Goal: Communication & Community: Ask a question

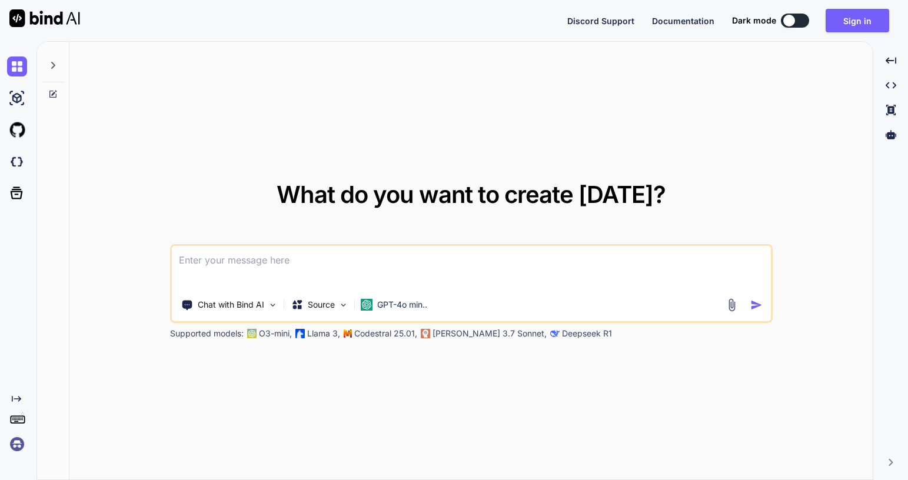
click at [236, 277] on textarea at bounding box center [471, 268] width 599 height 44
click at [245, 310] on p "Chat with Bind AI" at bounding box center [231, 305] width 66 height 12
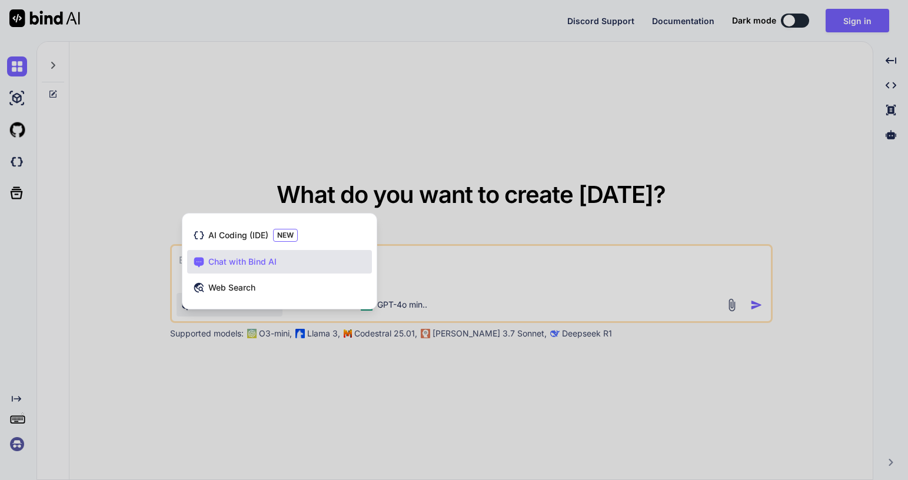
click at [121, 277] on div at bounding box center [454, 240] width 908 height 480
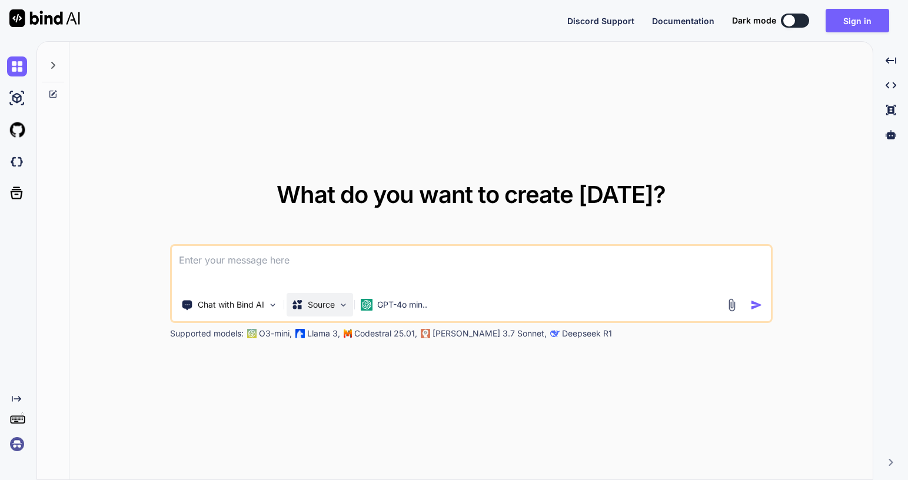
click at [340, 304] on img at bounding box center [343, 305] width 10 height 10
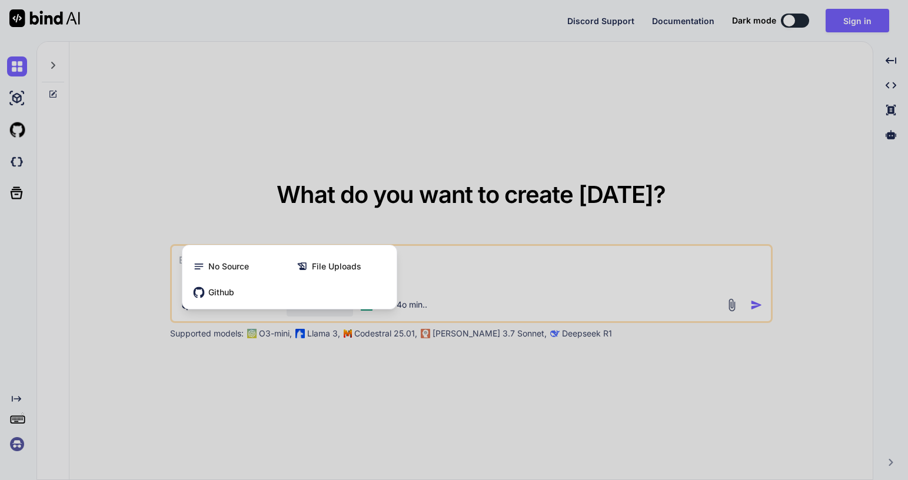
click at [268, 222] on div at bounding box center [454, 240] width 908 height 480
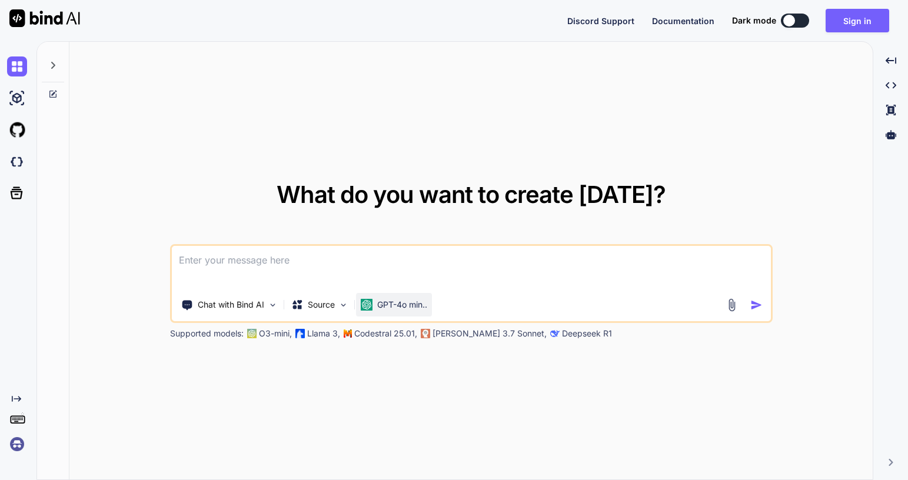
click at [397, 304] on p "GPT-4o min.." at bounding box center [402, 305] width 50 height 12
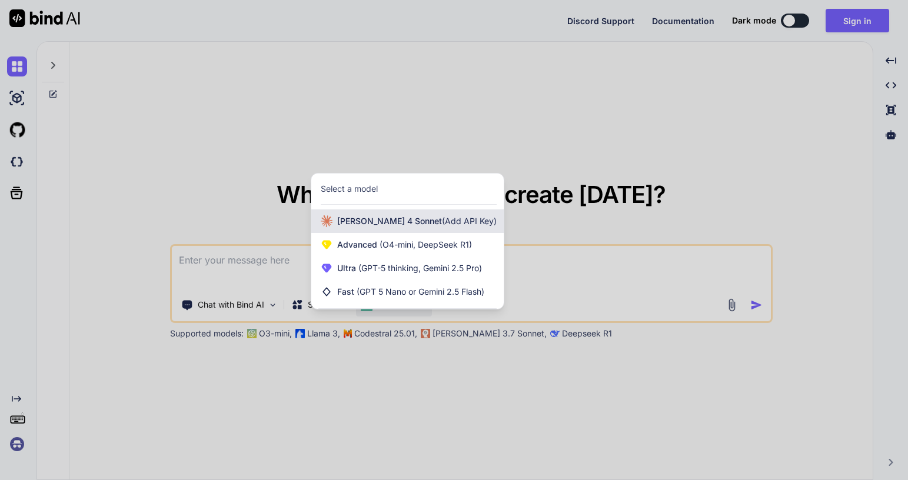
click at [403, 220] on span "[PERSON_NAME] 4 Sonnet (Add API Key)" at bounding box center [416, 221] width 159 height 12
type textarea "x"
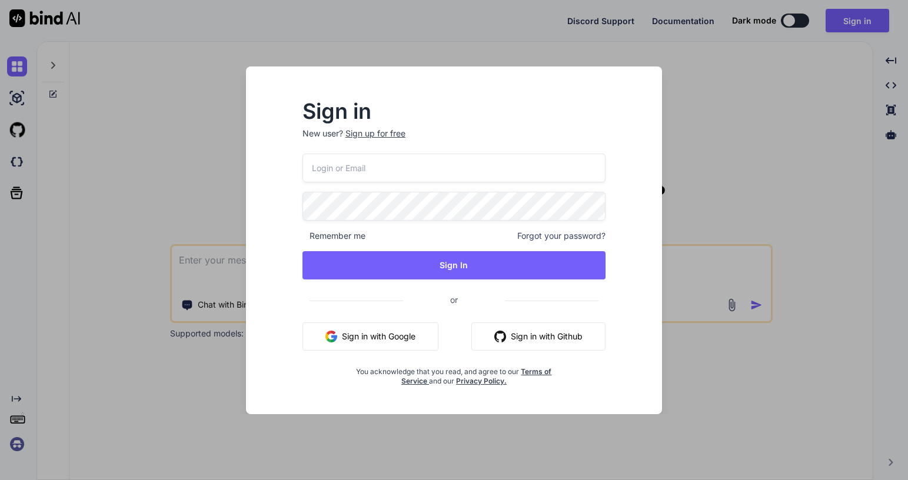
click at [151, 154] on div "Sign in New user? Sign up for free Remember me Forgot your password? Sign In or…" at bounding box center [454, 240] width 908 height 480
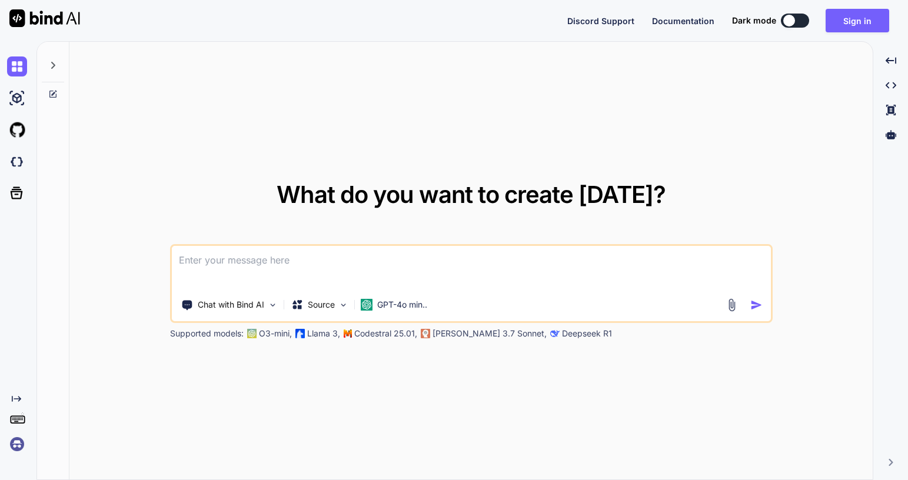
click at [734, 304] on img at bounding box center [732, 305] width 14 height 14
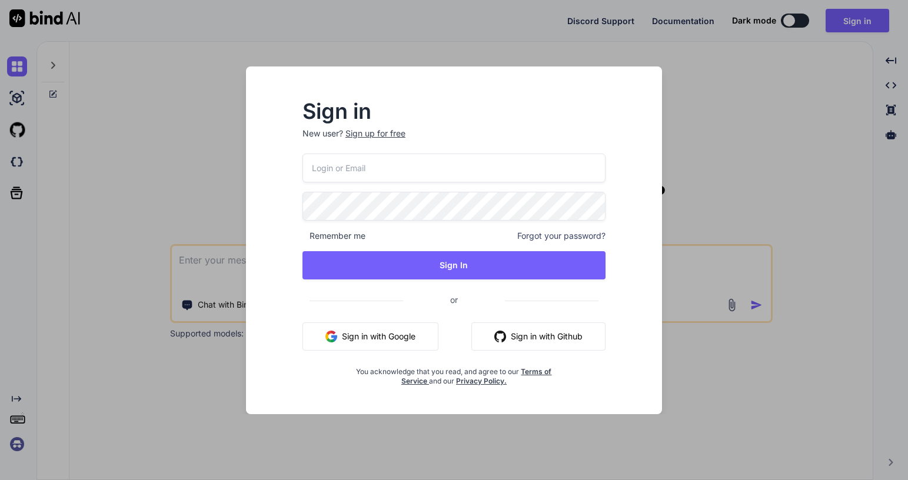
click at [685, 274] on div "Sign in New user? Sign up for free Remember me Forgot your password? Sign In or…" at bounding box center [454, 240] width 908 height 480
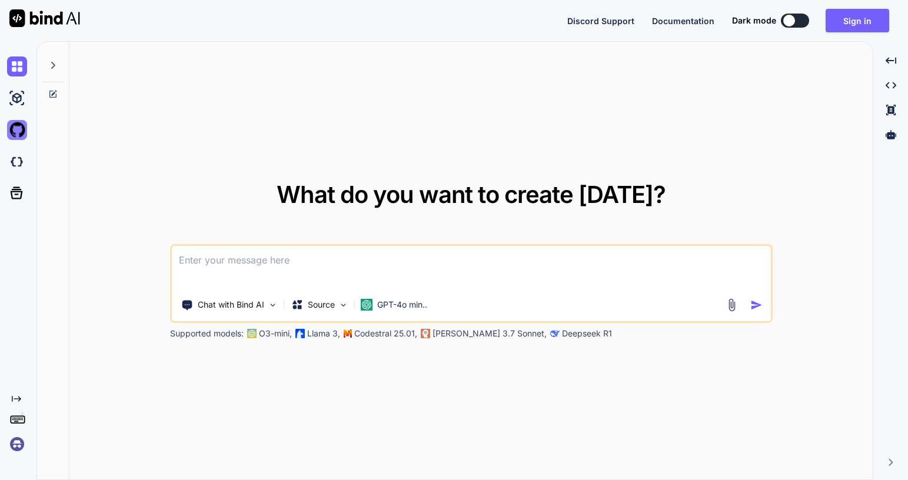
click at [21, 134] on img at bounding box center [17, 130] width 20 height 20
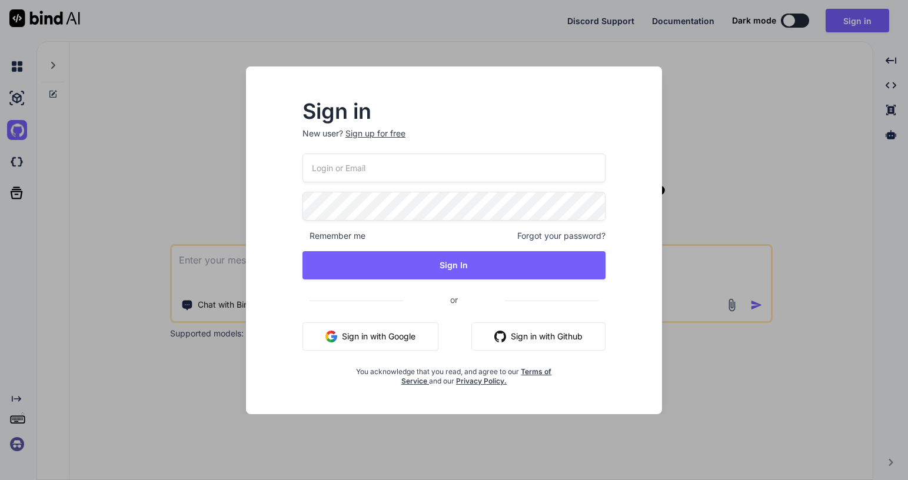
click at [681, 182] on div "Sign in New user? Sign up for free Remember me Forgot your password? Sign In or…" at bounding box center [454, 240] width 908 height 480
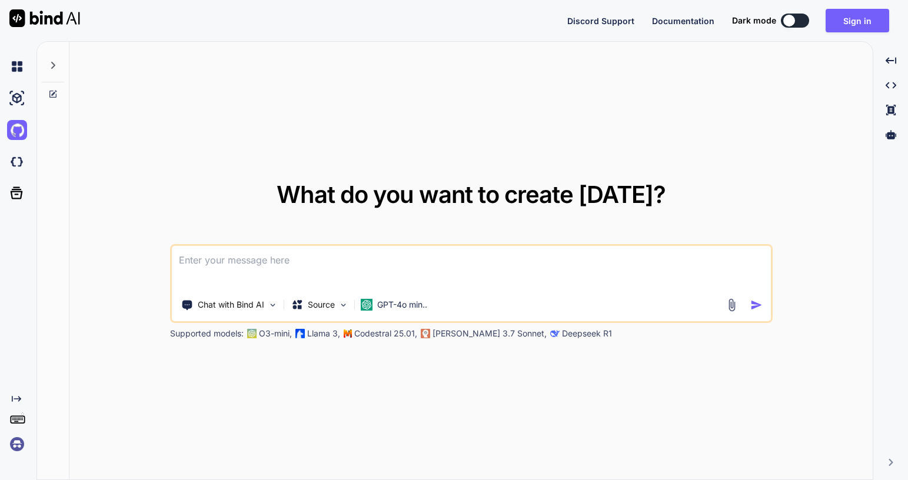
click at [402, 265] on textarea at bounding box center [471, 268] width 599 height 44
click at [850, 28] on button "Sign in" at bounding box center [858, 21] width 64 height 24
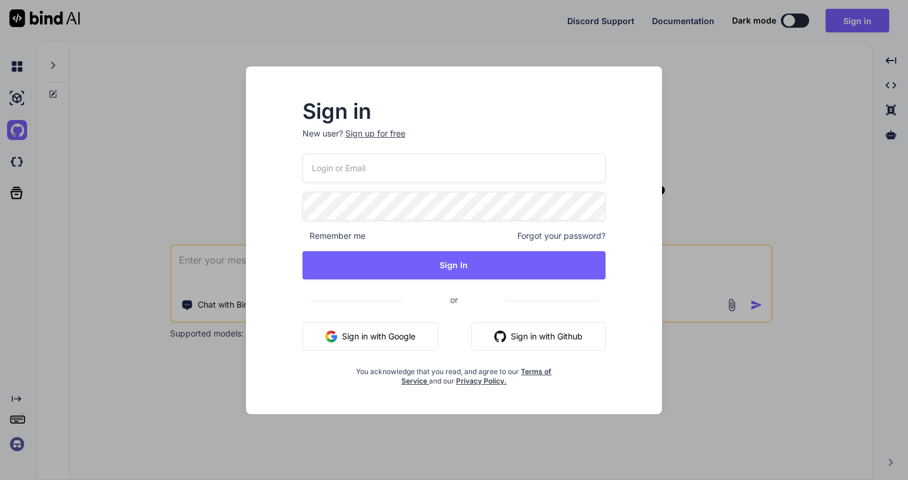
click at [417, 171] on input "email" at bounding box center [453, 168] width 303 height 29
click at [397, 137] on p "New user? Sign up for free" at bounding box center [453, 141] width 303 height 26
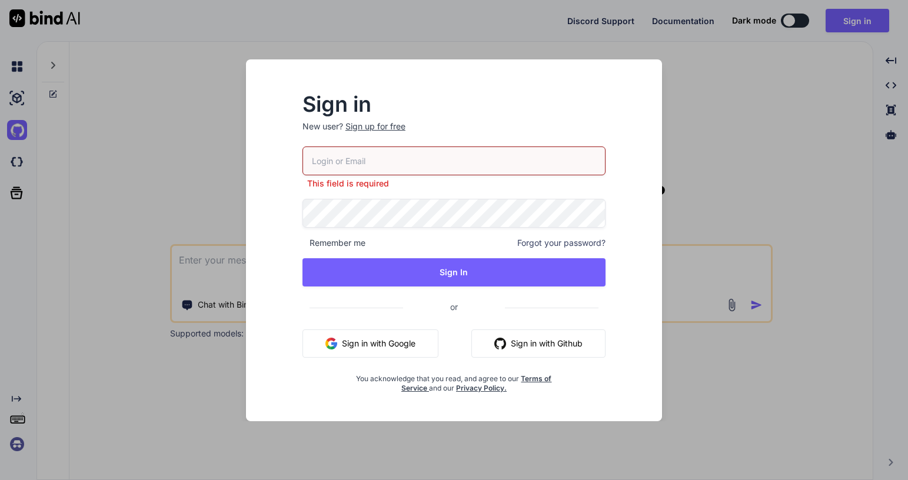
click at [394, 122] on div "Sign up for free" at bounding box center [375, 127] width 60 height 12
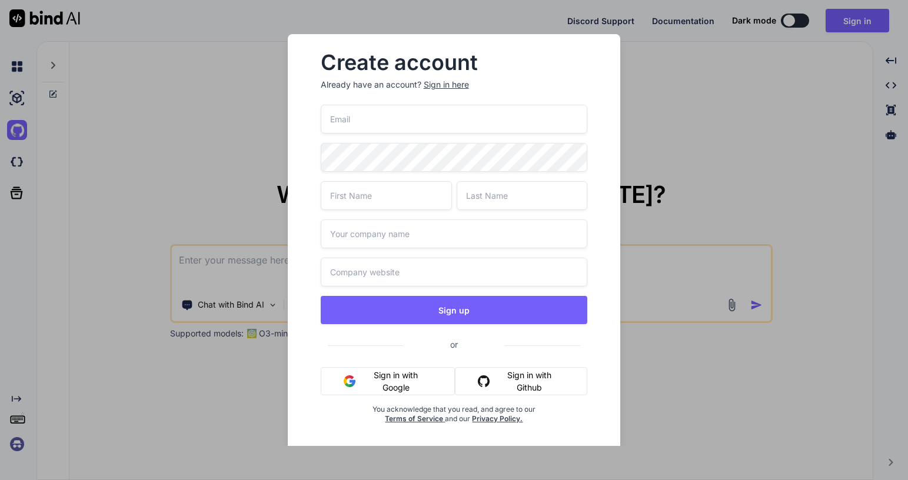
click at [394, 125] on input "email" at bounding box center [454, 119] width 267 height 29
type input "[EMAIL_ADDRESS][DOMAIN_NAME]"
click at [352, 201] on input "text" at bounding box center [386, 195] width 131 height 29
type input "P"
type input "[PERSON_NAME]"
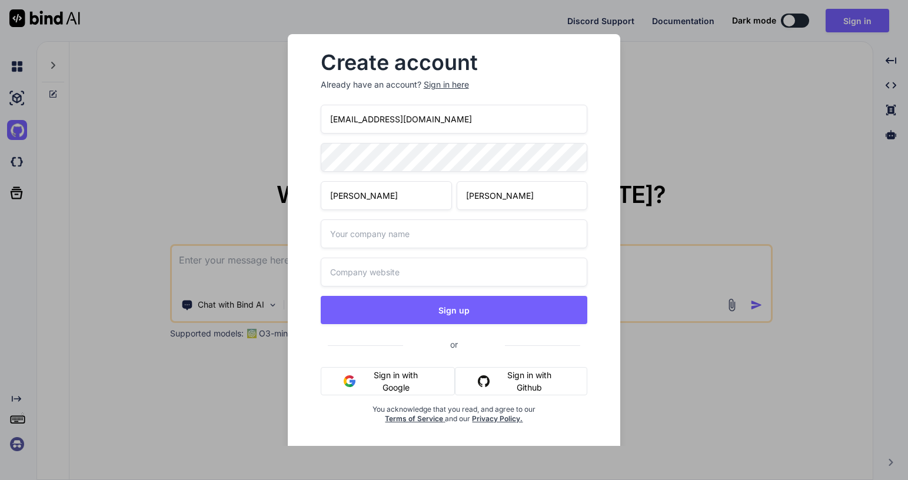
type input "[PERSON_NAME]"
click at [369, 225] on input "text" at bounding box center [454, 233] width 267 height 29
click at [388, 274] on input "text" at bounding box center [454, 272] width 267 height 29
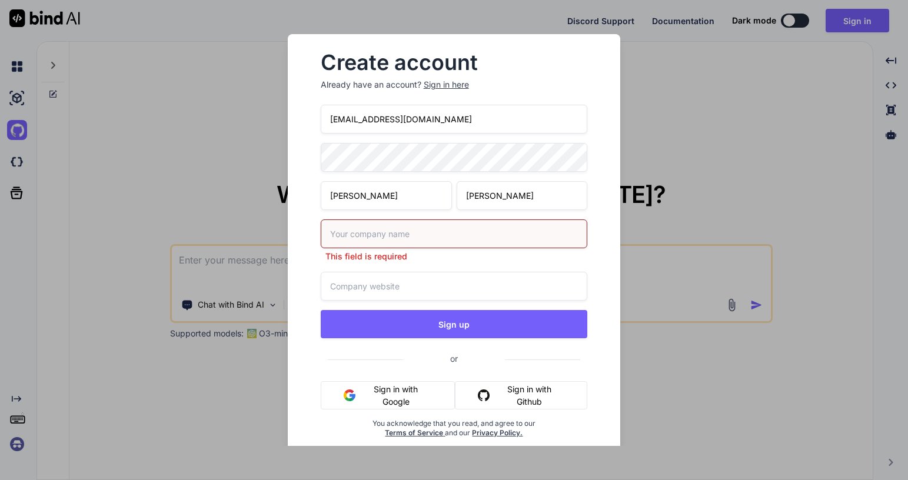
click at [385, 240] on input "text" at bounding box center [454, 233] width 267 height 29
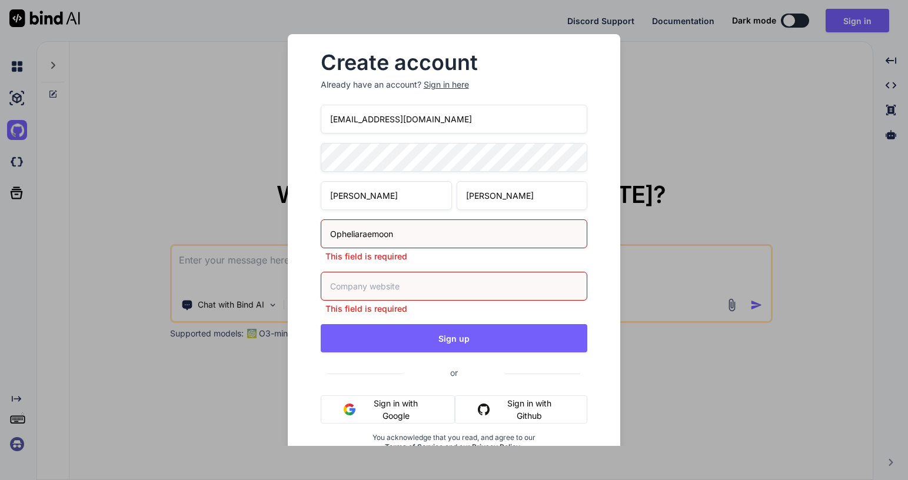
type input "Opheliaraemoon"
click at [410, 290] on input "text" at bounding box center [454, 286] width 267 height 29
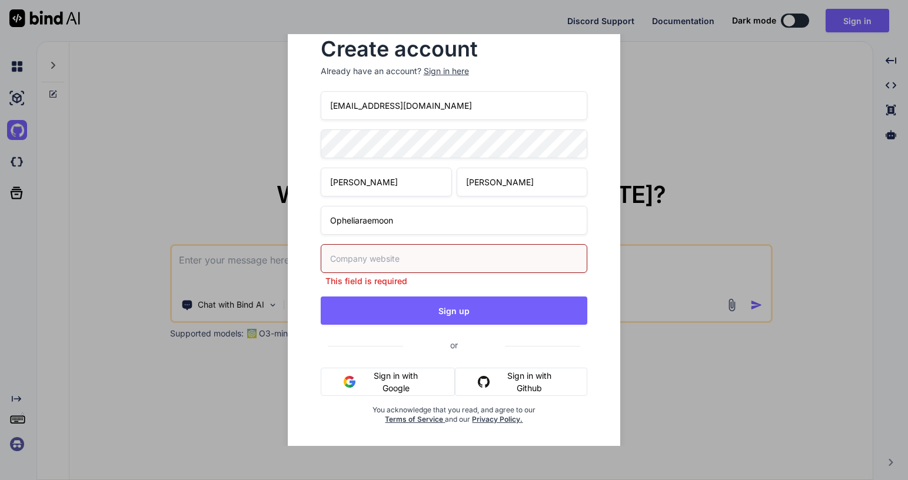
scroll to position [29, 0]
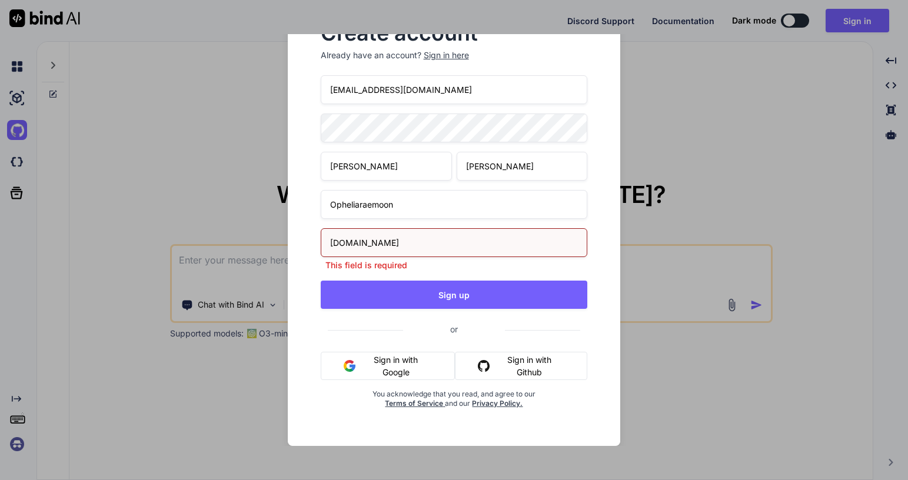
type input "[DOMAIN_NAME]"
click at [488, 190] on input "Opheliaraemoon" at bounding box center [454, 204] width 267 height 29
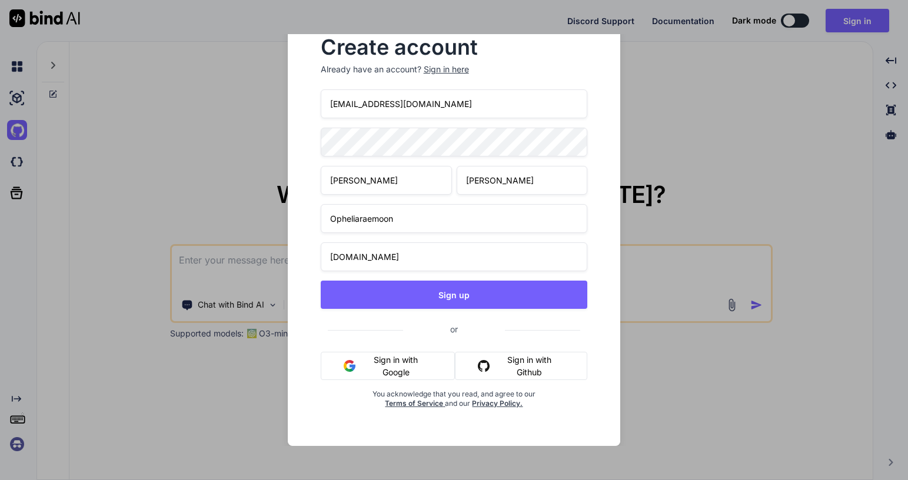
click at [474, 257] on input "[DOMAIN_NAME]" at bounding box center [454, 256] width 267 height 29
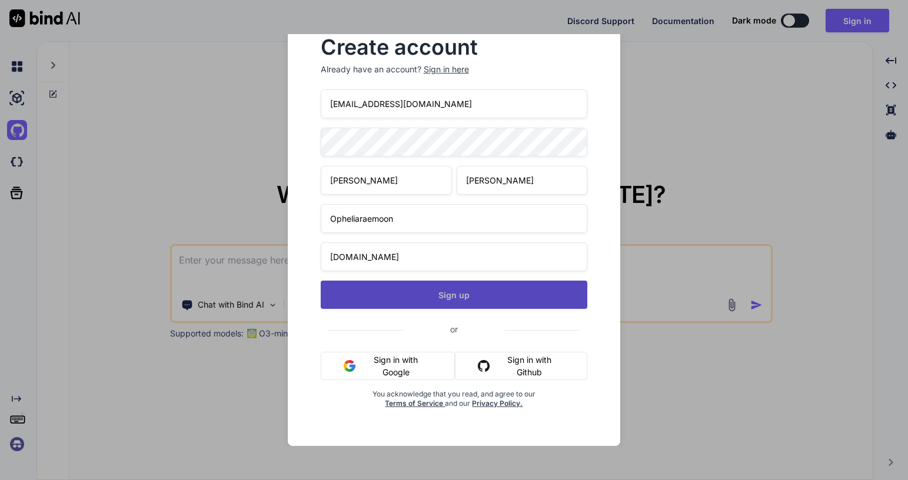
click at [468, 307] on button "Sign up" at bounding box center [454, 295] width 267 height 28
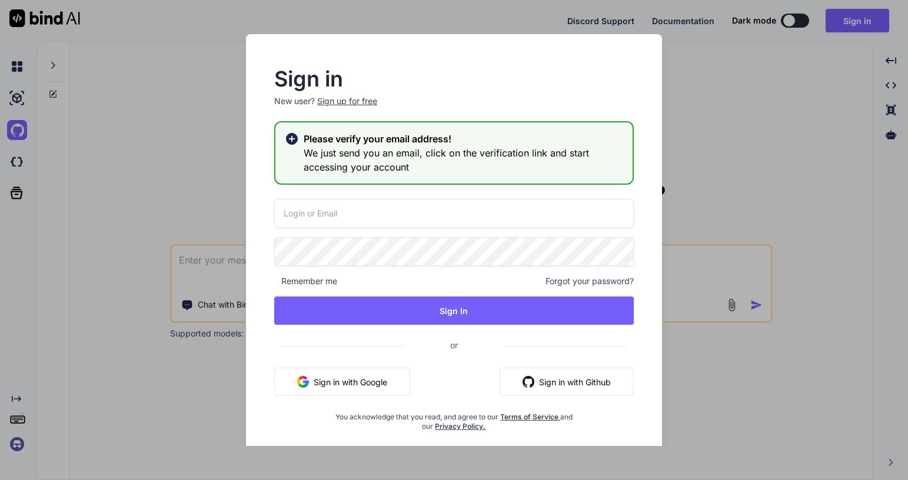
type textarea "x"
click at [337, 212] on input "email" at bounding box center [454, 213] width 360 height 29
type input "[EMAIL_ADDRESS][DOMAIN_NAME]"
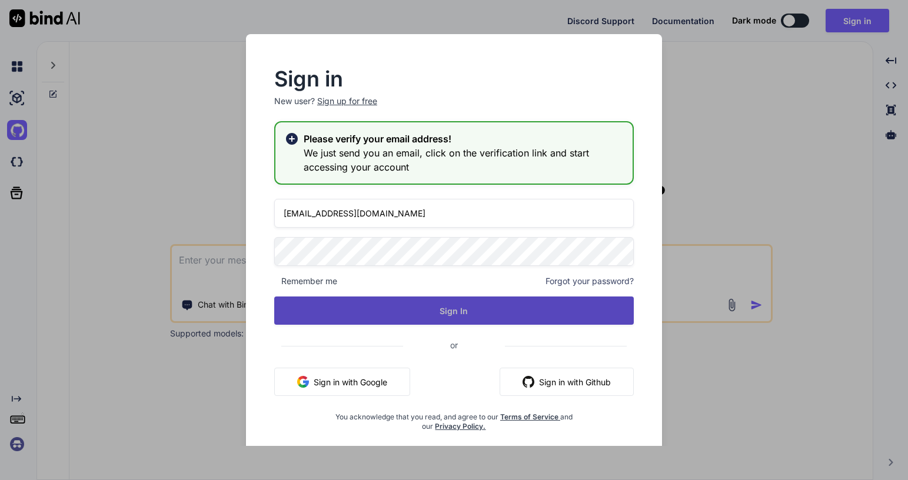
click at [403, 311] on button "Sign In" at bounding box center [454, 311] width 360 height 28
click at [467, 312] on button "Sign In" at bounding box center [454, 311] width 360 height 28
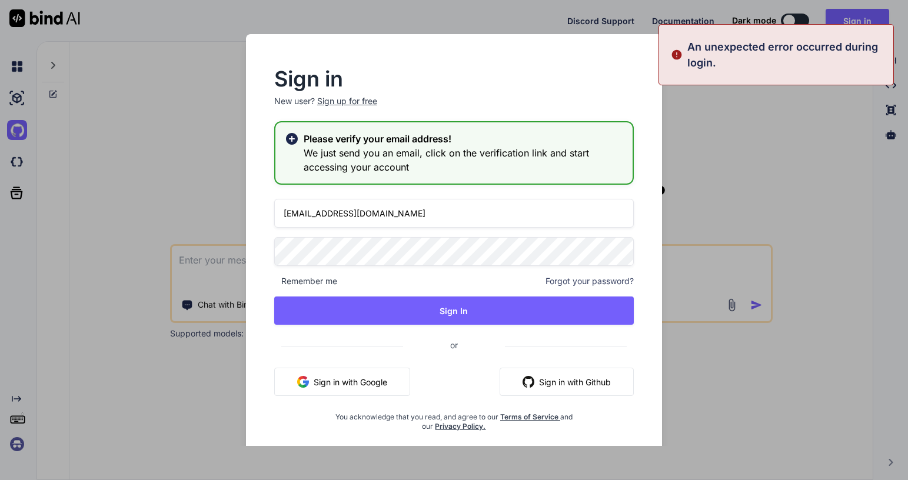
click at [728, 178] on div "Sign in New user? Sign up for free Please verify your email address! We just se…" at bounding box center [454, 240] width 908 height 480
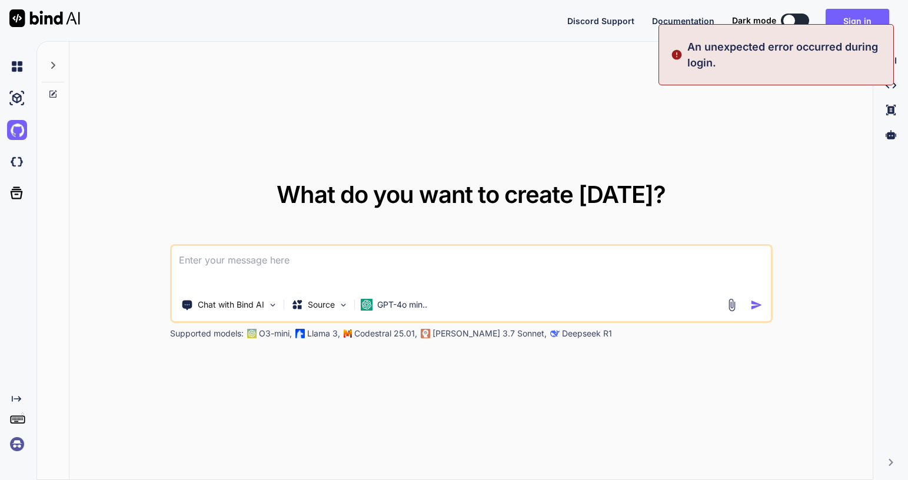
click at [285, 287] on textarea at bounding box center [471, 268] width 599 height 44
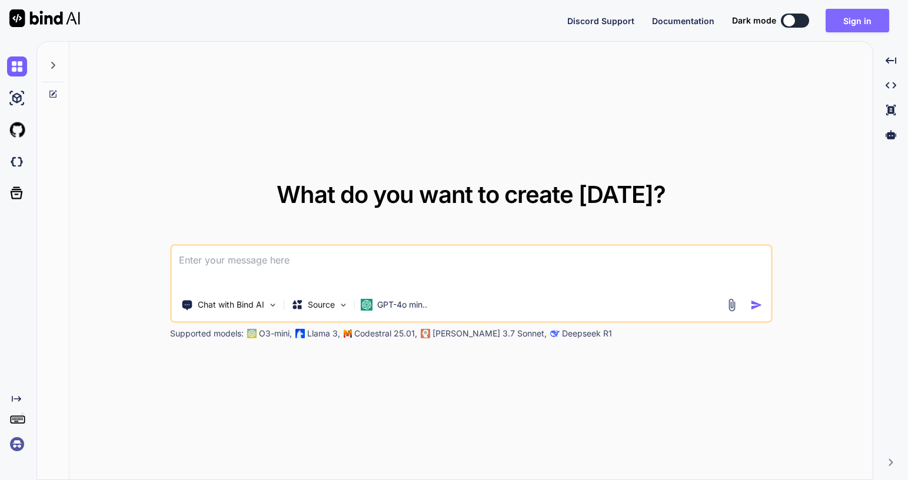
click at [867, 18] on button "Sign in" at bounding box center [858, 21] width 64 height 24
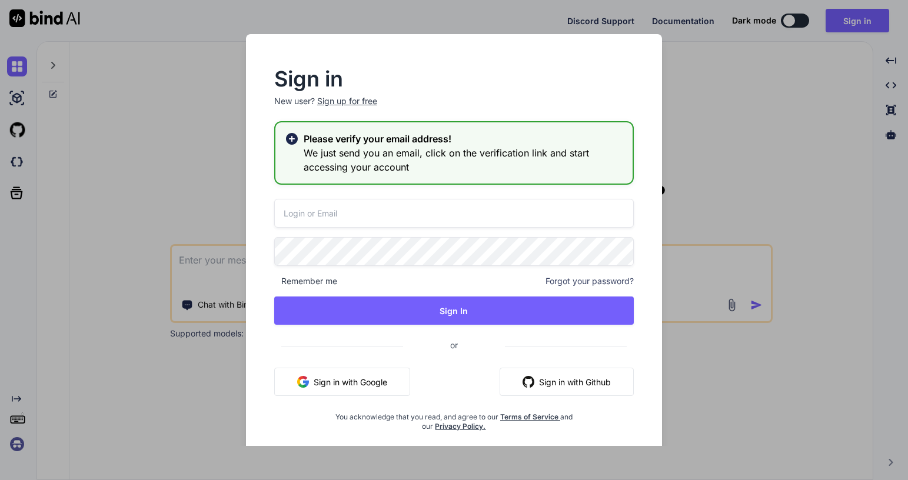
click at [397, 216] on input "email" at bounding box center [454, 213] width 360 height 29
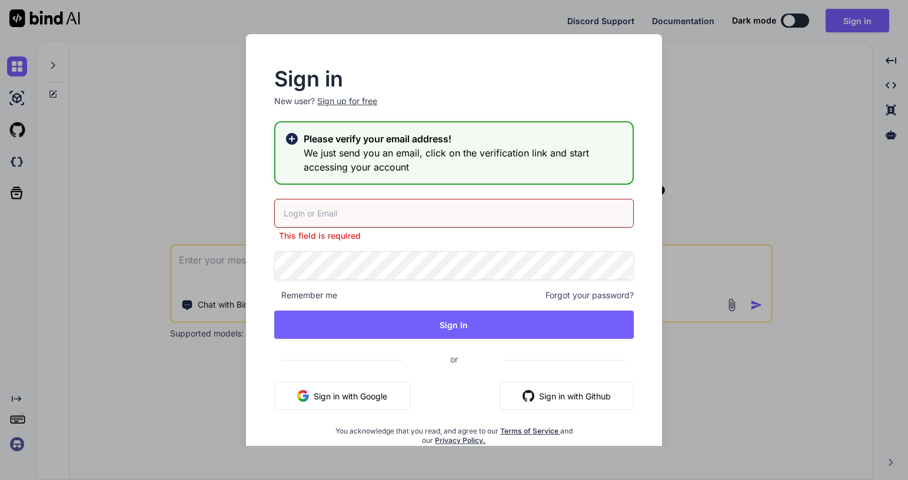
click at [748, 188] on div "Sign in New user? Sign up for free Please verify your email address! We just se…" at bounding box center [454, 240] width 908 height 480
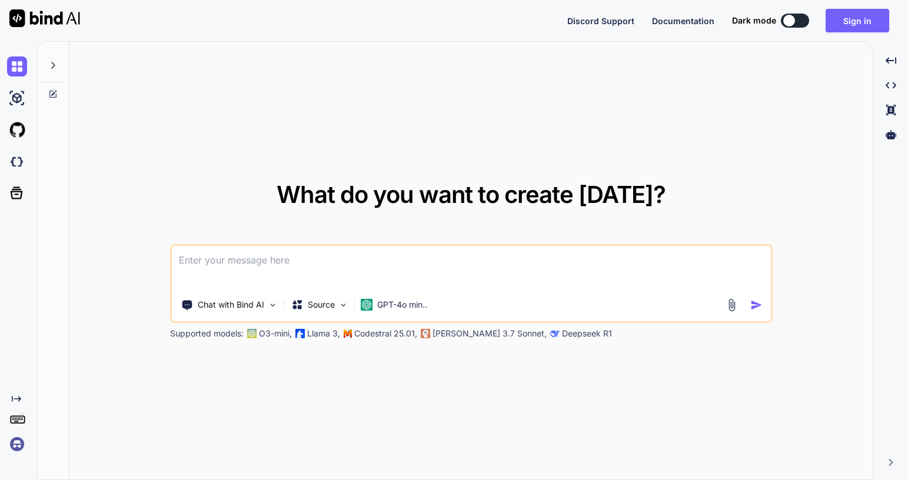
click at [57, 14] on img at bounding box center [44, 18] width 71 height 18
type textarea "x"
click at [856, 26] on button "Sign in" at bounding box center [858, 21] width 64 height 24
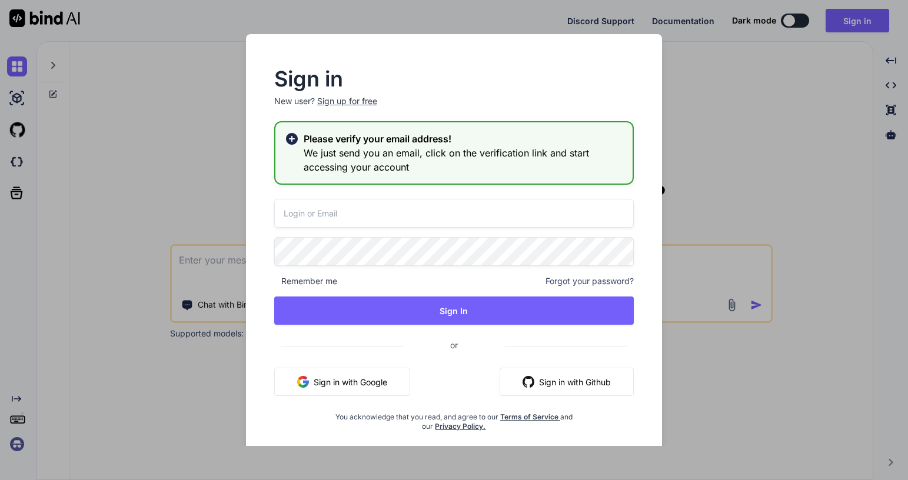
click at [347, 215] on input "email" at bounding box center [454, 213] width 360 height 29
type input "Opheliaraemoon@tutamail.com"
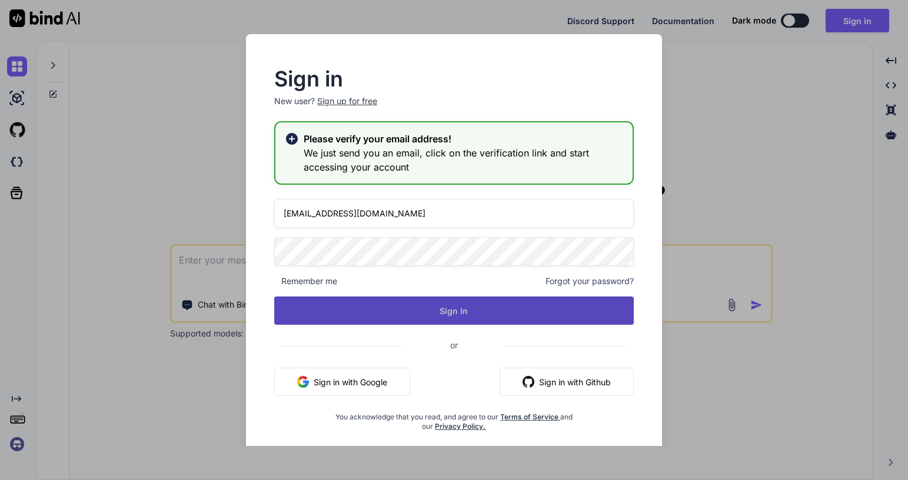
click at [488, 307] on button "Sign In" at bounding box center [454, 311] width 360 height 28
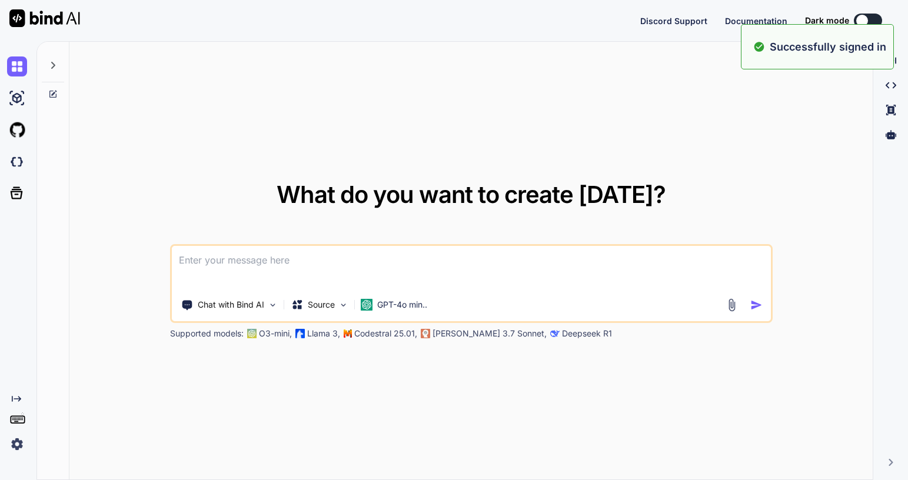
click at [225, 277] on textarea at bounding box center [471, 268] width 599 height 44
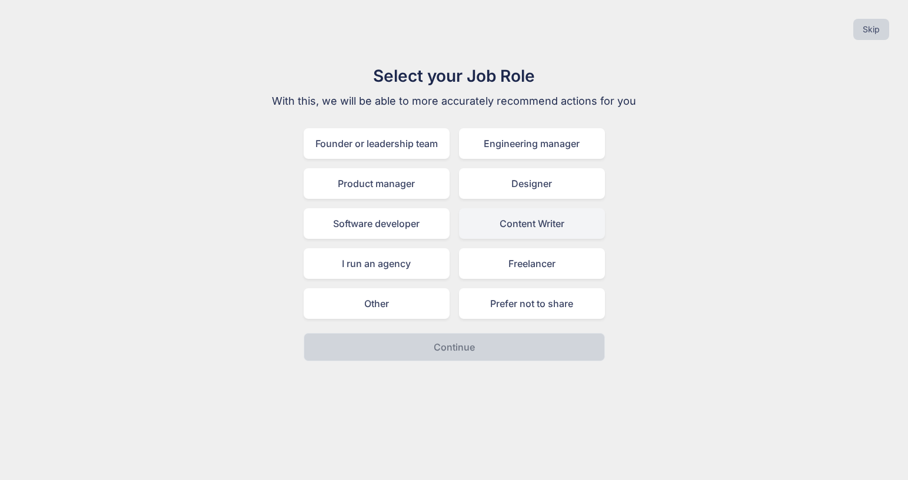
click at [509, 221] on div "Content Writer" at bounding box center [532, 223] width 146 height 31
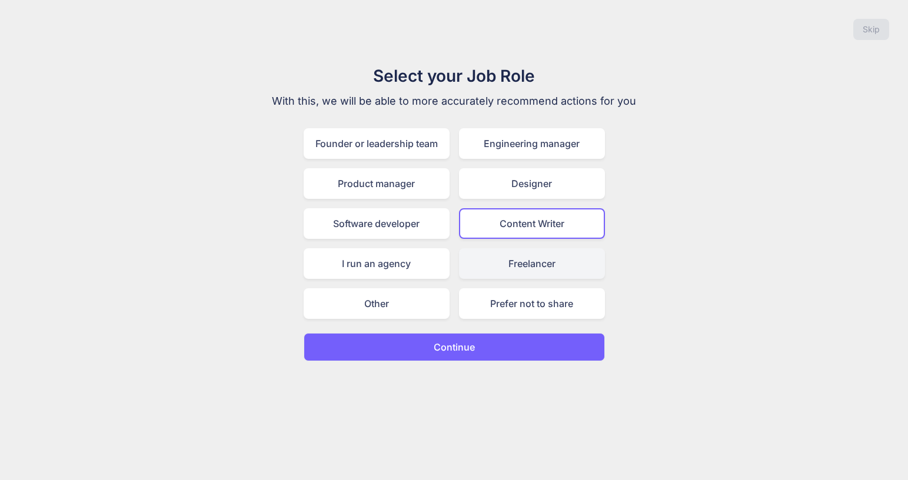
click at [528, 273] on div "Freelancer" at bounding box center [532, 263] width 146 height 31
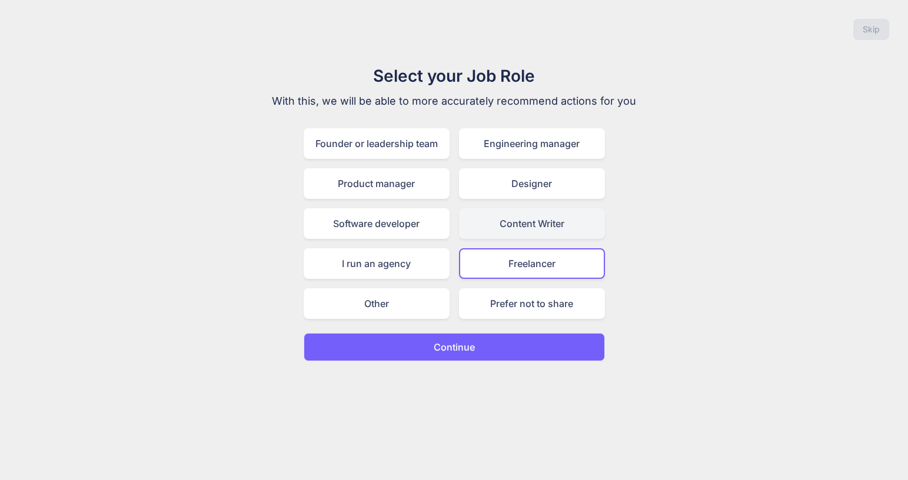
click at [523, 232] on div "Content Writer" at bounding box center [532, 223] width 146 height 31
click at [454, 352] on p "Continue" at bounding box center [454, 347] width 41 height 14
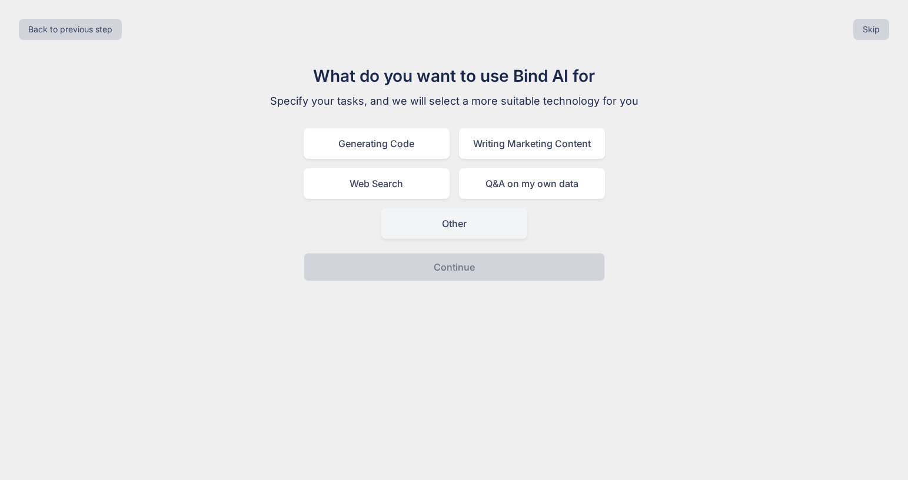
click at [427, 226] on div "Other" at bounding box center [454, 223] width 146 height 31
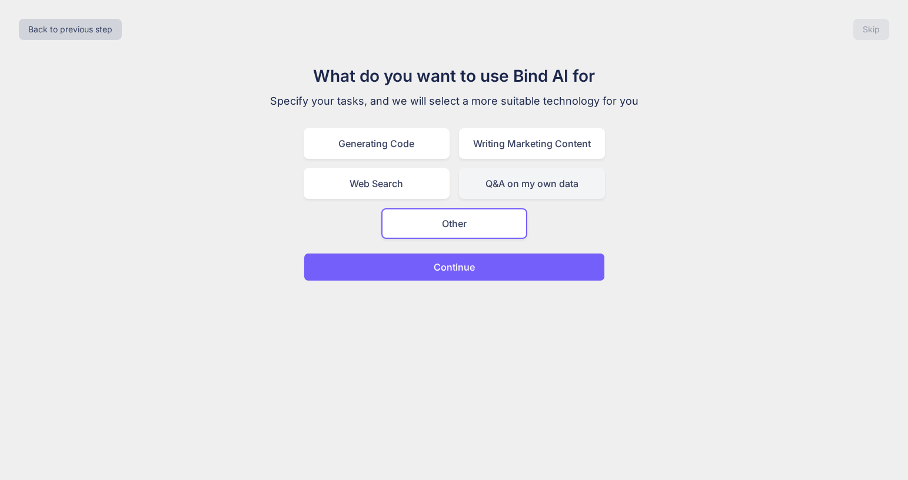
click at [530, 194] on div "Q&A on my own data" at bounding box center [532, 183] width 146 height 31
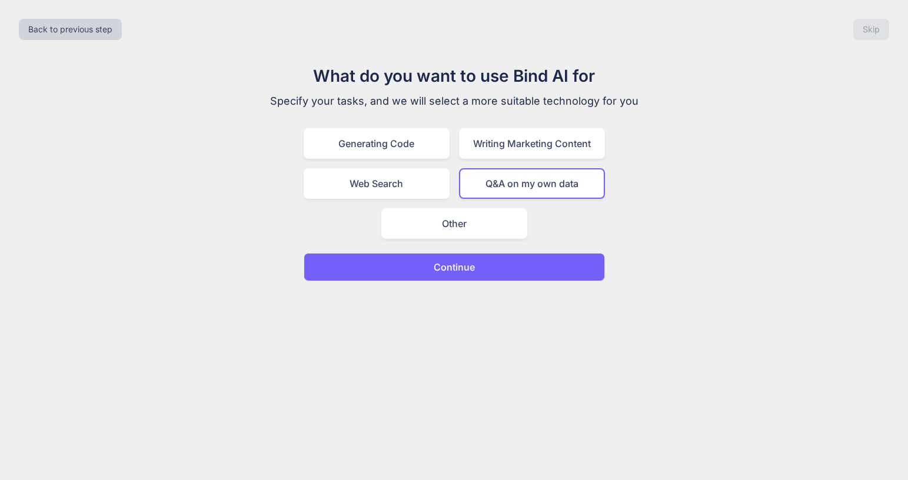
click at [467, 275] on button "Continue" at bounding box center [454, 267] width 301 height 28
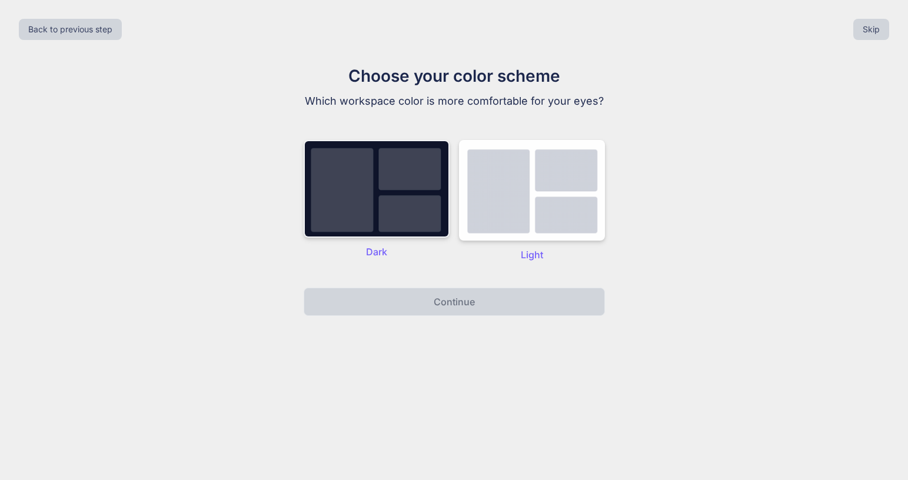
click at [411, 205] on img at bounding box center [377, 189] width 146 height 98
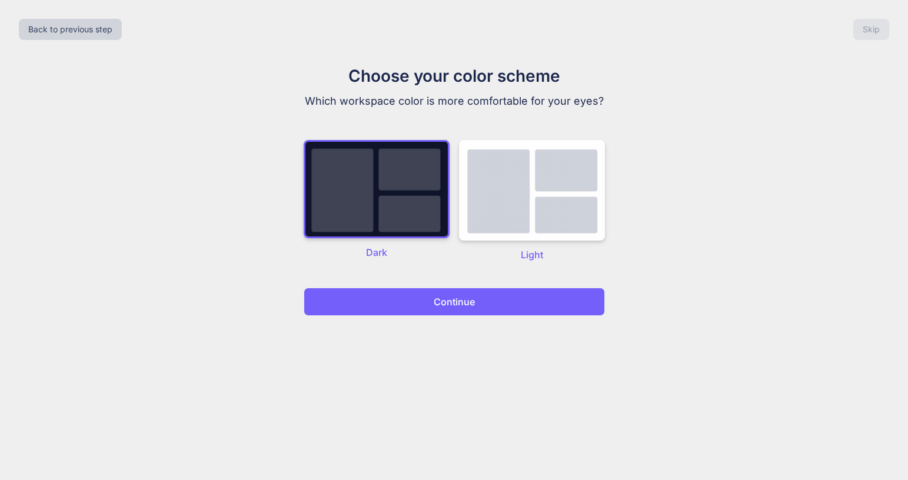
click at [443, 302] on p "Continue" at bounding box center [454, 302] width 41 height 14
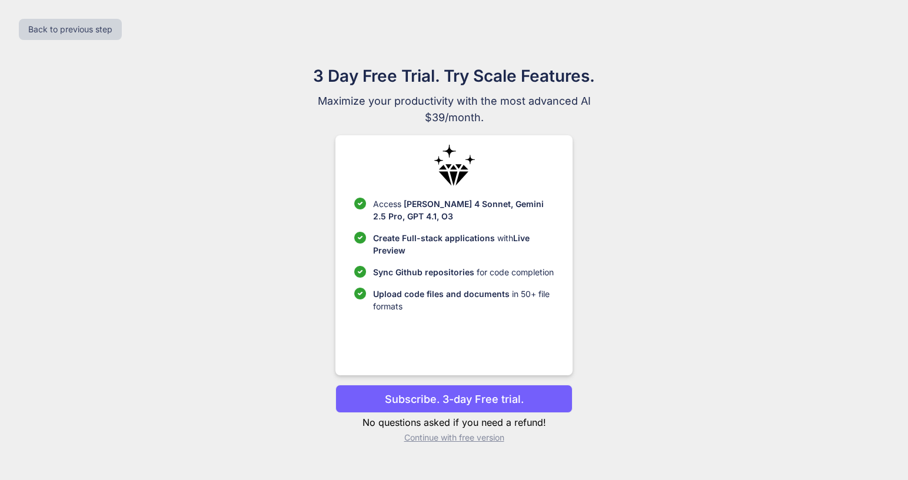
click at [459, 440] on p "Continue with free version" at bounding box center [453, 438] width 237 height 12
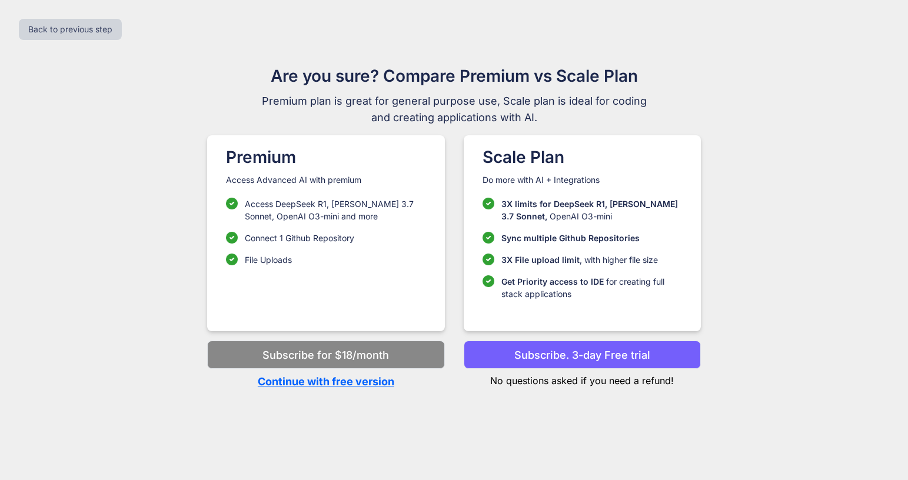
click at [323, 386] on p "Continue with free version" at bounding box center [325, 382] width 237 height 16
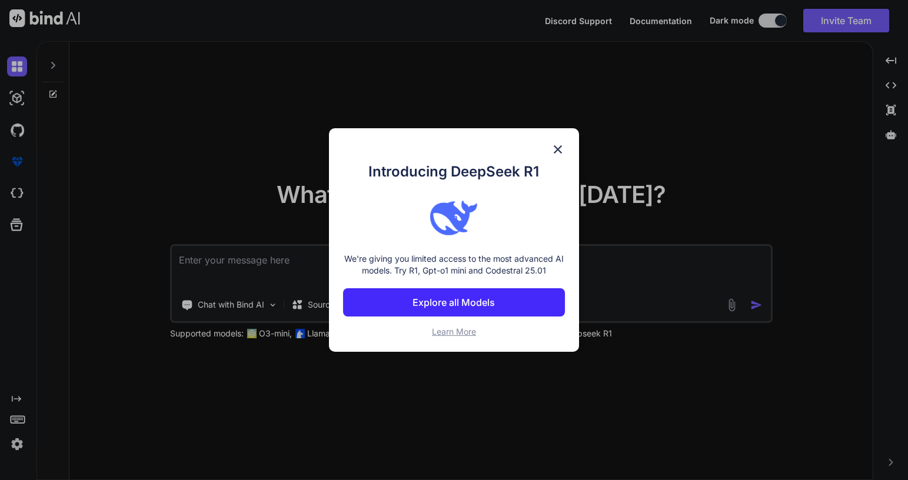
click at [560, 141] on div "Introducing DeepSeek R1 We're giving you limited access to the most advanced AI…" at bounding box center [454, 240] width 250 height 224
click at [563, 146] on img at bounding box center [558, 149] width 14 height 14
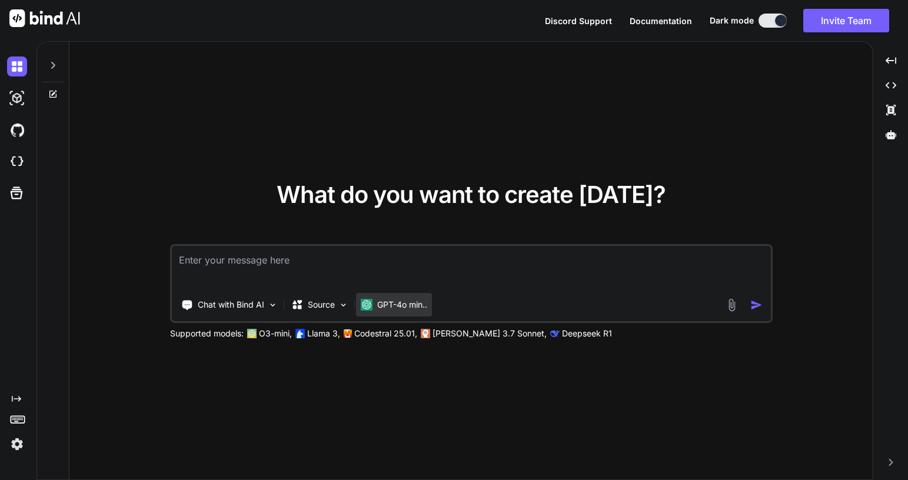
click at [377, 309] on div "GPT-4o min.." at bounding box center [394, 305] width 66 height 12
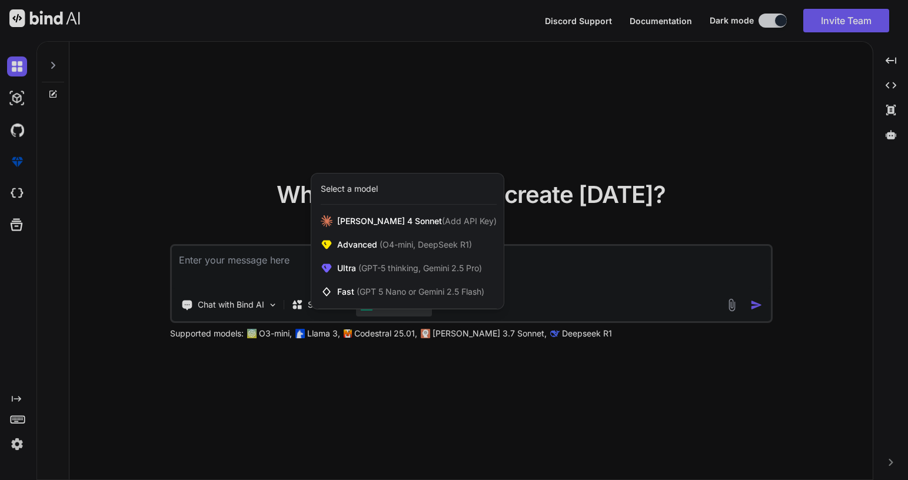
click at [554, 271] on div at bounding box center [454, 240] width 908 height 480
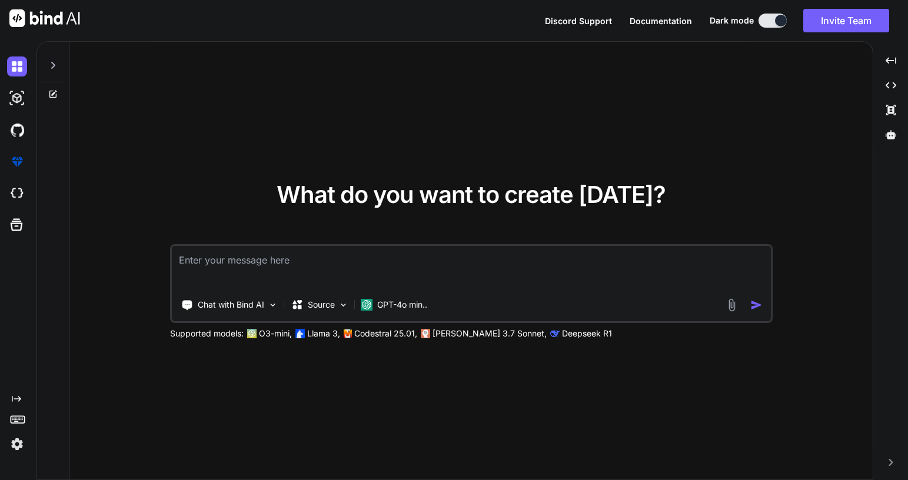
click at [550, 271] on textarea at bounding box center [471, 268] width 599 height 44
type textarea "x"
type textarea "I"
type textarea "x"
type textarea "I"
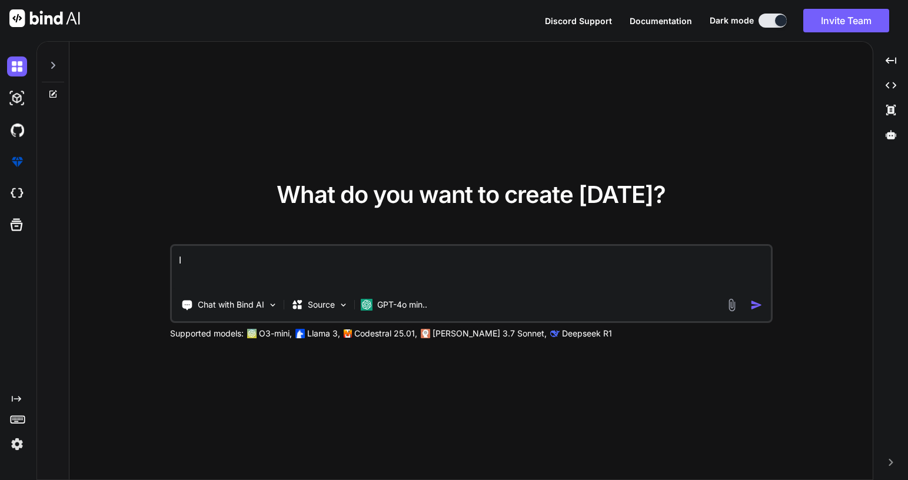
type textarea "x"
type textarea "I w"
type textarea "x"
type textarea "I wa"
type textarea "x"
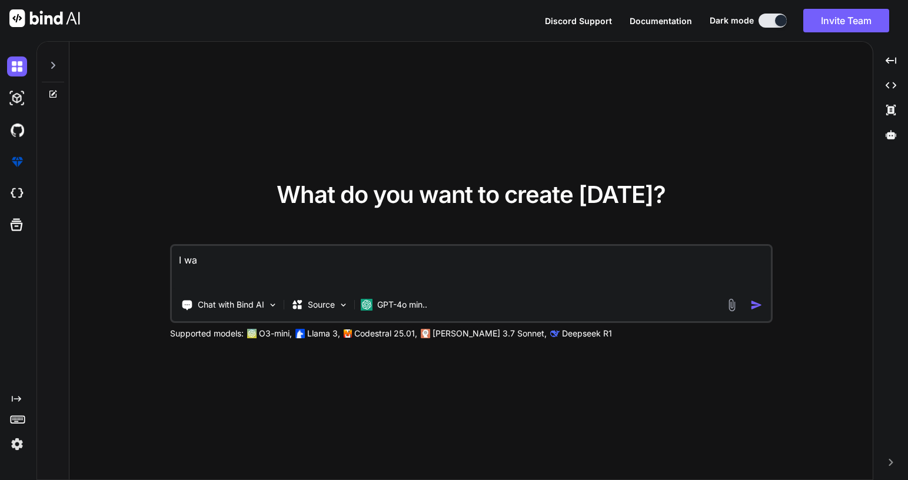
type textarea "I wan"
type textarea "x"
type textarea "I want"
type textarea "x"
type textarea "I want"
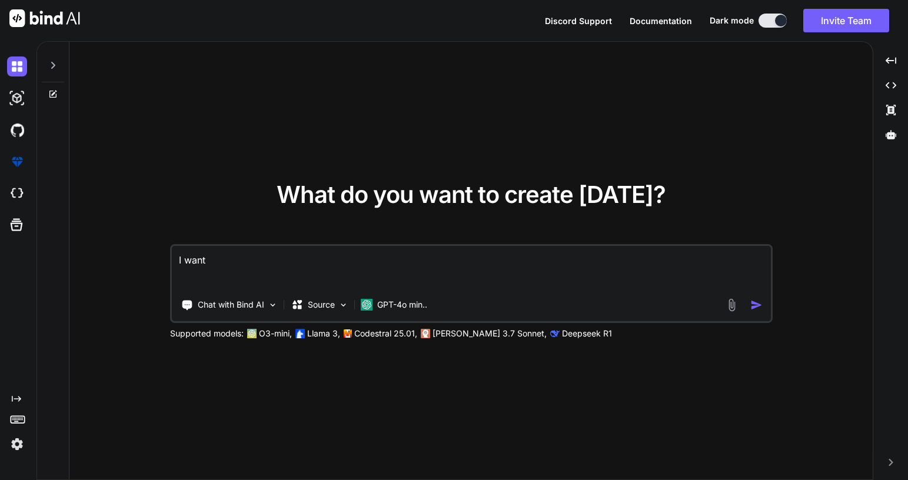
type textarea "x"
type textarea "I want t"
type textarea "x"
type textarea "I want t"
type textarea "x"
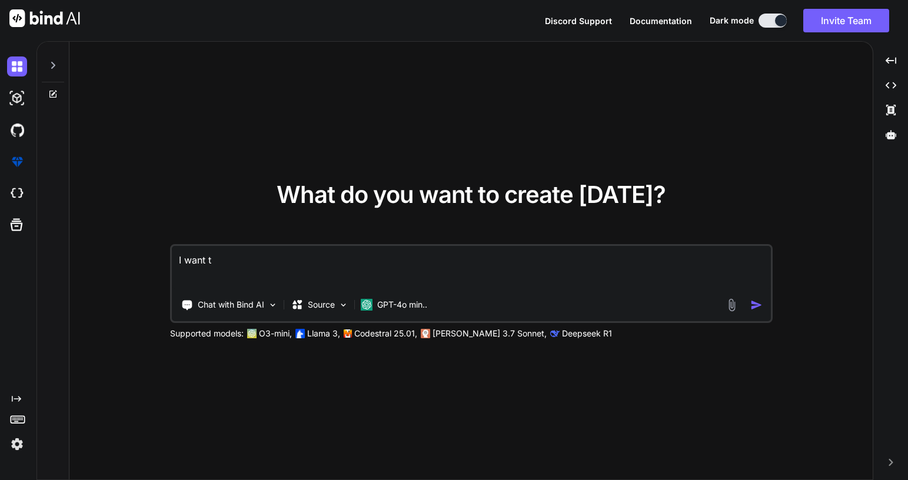
type textarea "I want t"
type textarea "x"
type textarea "I want to"
type textarea "x"
type textarea "I want to"
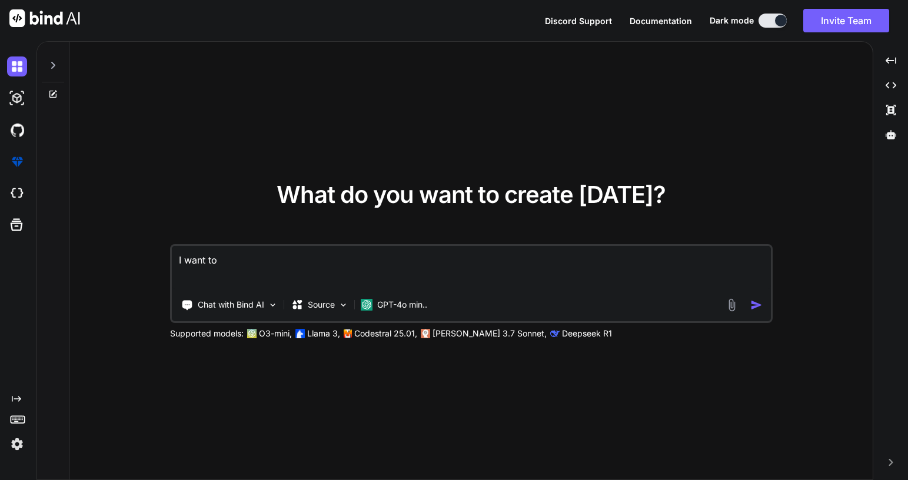
type textarea "x"
type textarea "I want to r"
type textarea "x"
type textarea "I want to re"
type textarea "x"
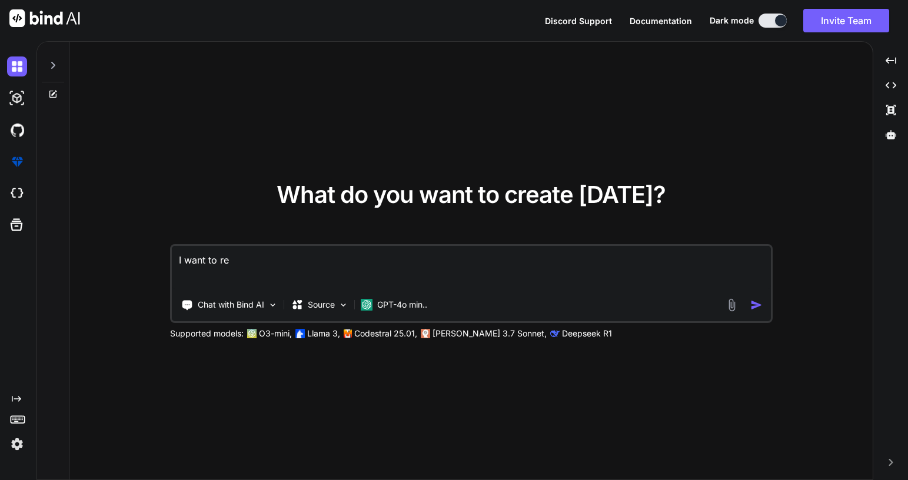
type textarea "I want to rev"
type textarea "x"
type textarea "I want to revi"
type textarea "x"
type textarea "I want to revie"
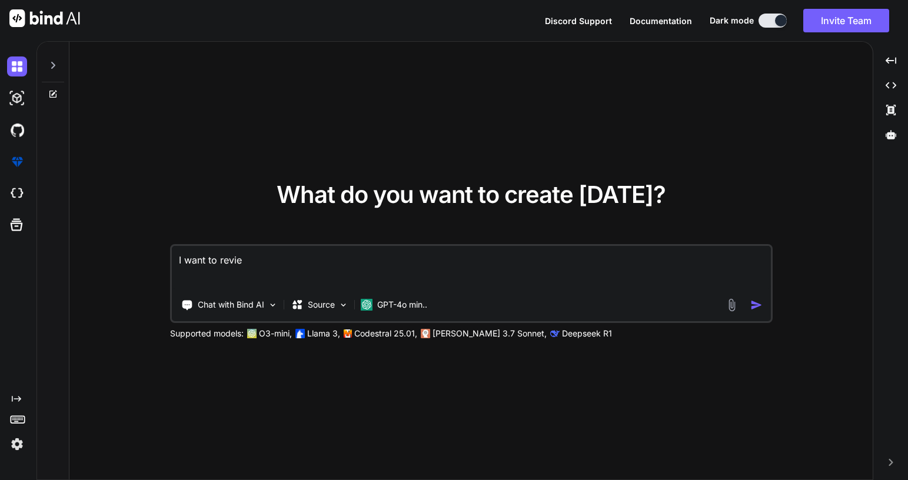
type textarea "x"
type textarea "I want to review"
type textarea "x"
type textarea "I want to review"
type textarea "x"
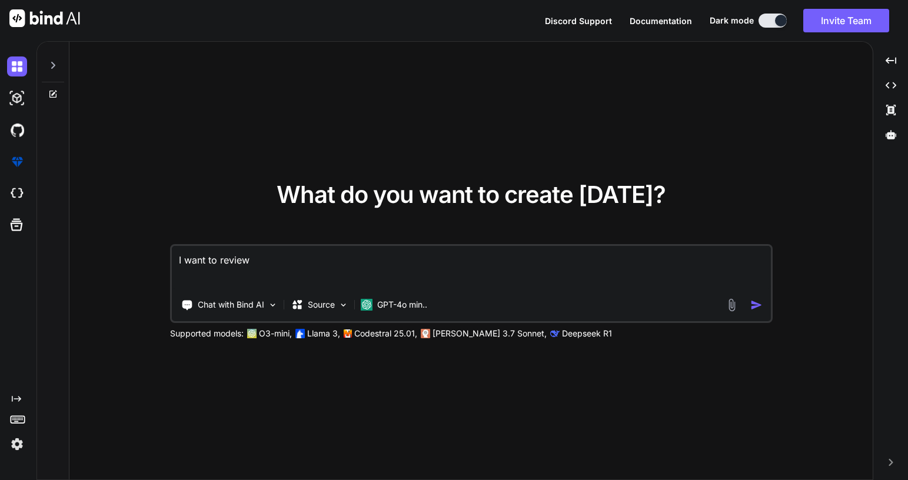
type textarea "I want to review a"
type textarea "x"
type textarea "I want to review a"
type textarea "x"
type textarea "I want to review a n"
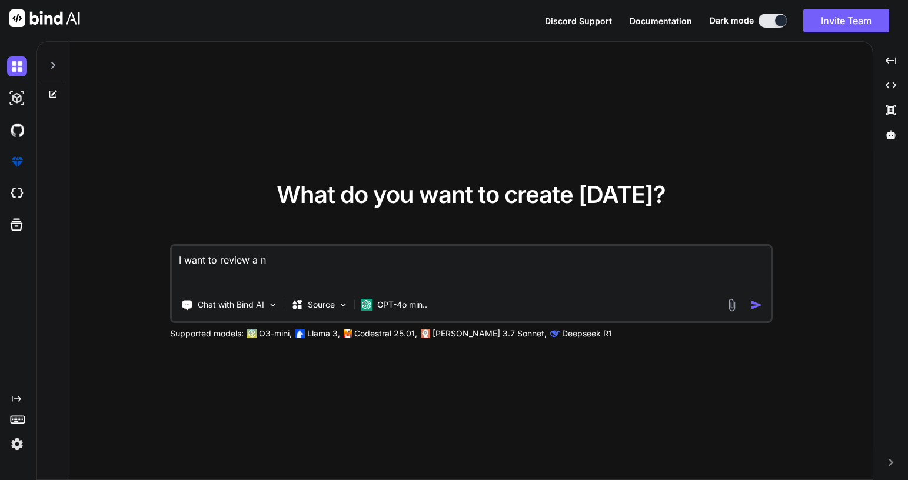
type textarea "x"
type textarea "I want to review a"
type textarea "x"
type textarea "I want to review a"
type textarea "x"
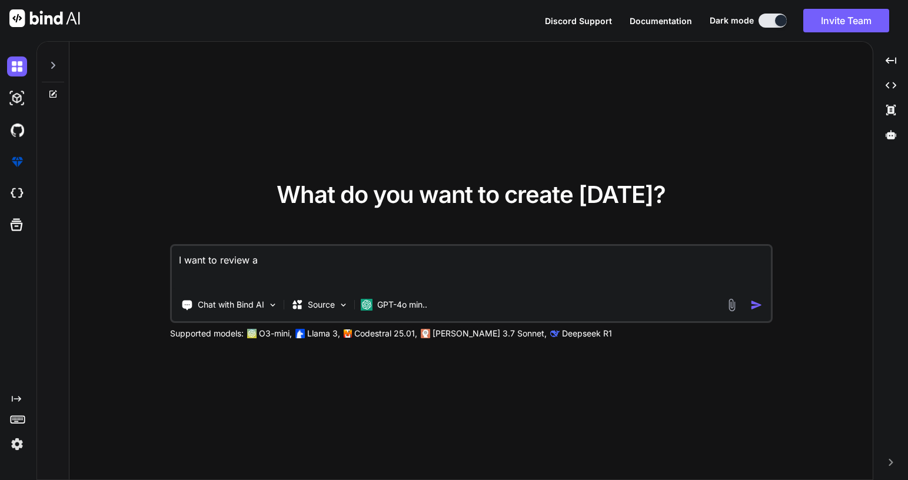
type textarea "I want to review"
type textarea "x"
type textarea "I want to review"
type textarea "x"
type textarea "I want to revie"
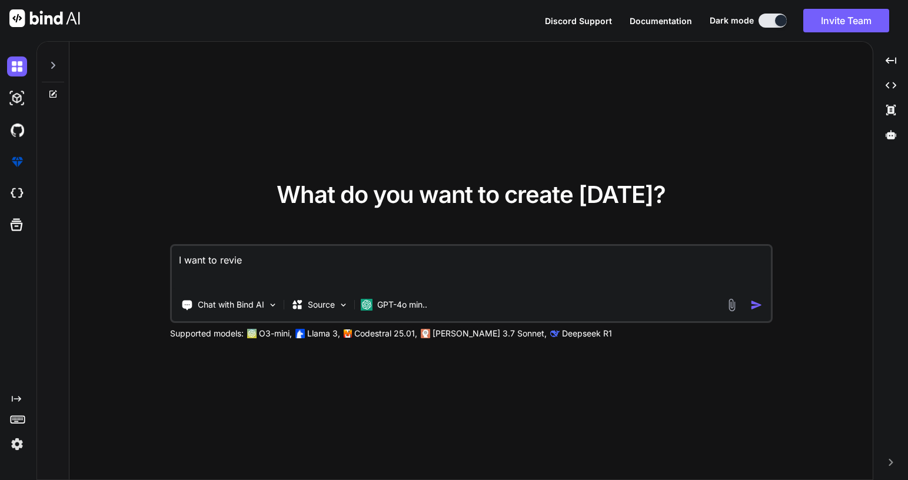
type textarea "x"
type textarea "I want to revi"
type textarea "x"
type textarea "I want to rev"
type textarea "x"
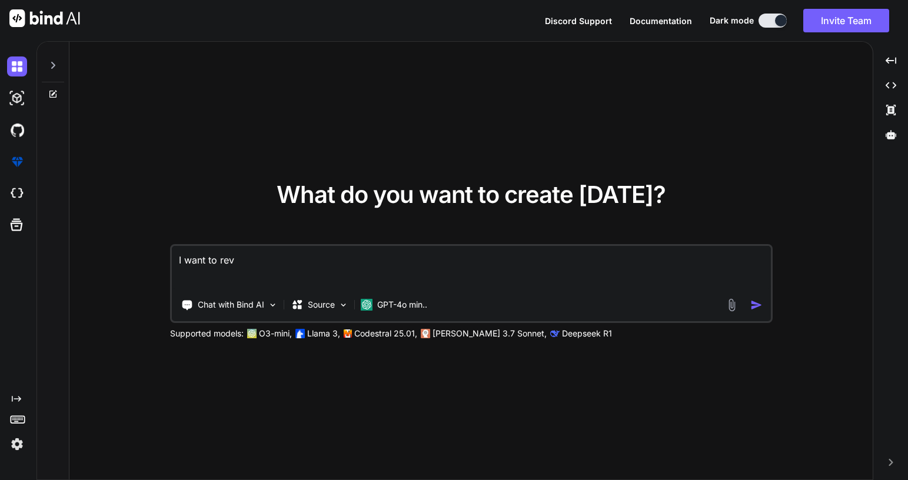
type textarea "I want to re"
type textarea "x"
type textarea "I want to rew"
type textarea "x"
type textarea "I want to rewr"
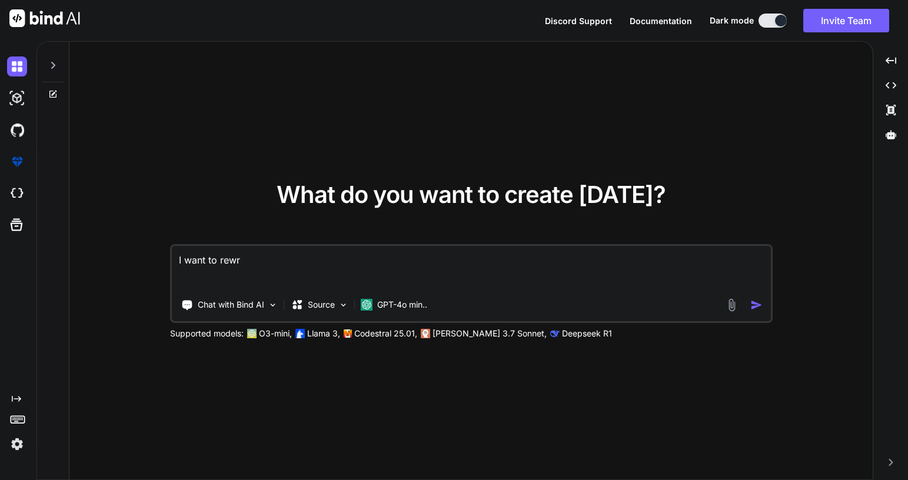
type textarea "x"
type textarea "I want to rewri"
type textarea "x"
type textarea "I want to rewrit"
type textarea "x"
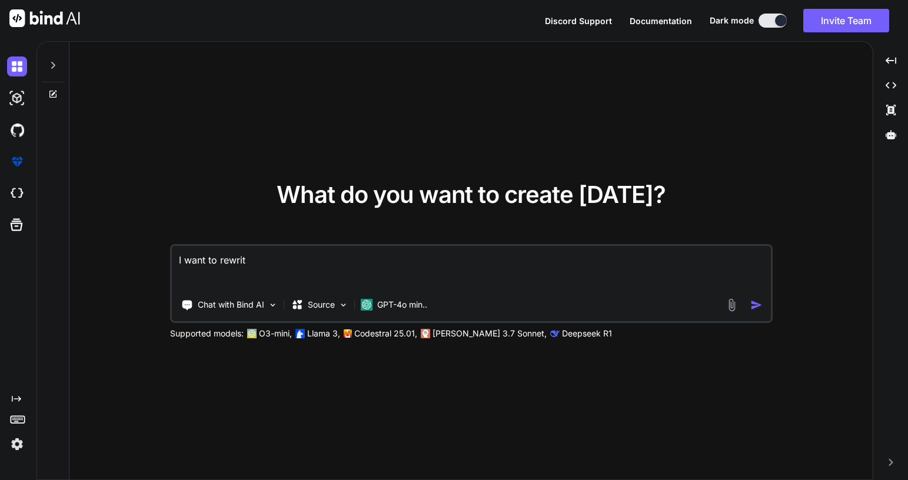
type textarea "I want to rewrite"
type textarea "x"
type textarea "I want to rewrite"
type textarea "x"
type textarea "I want to rewrite a"
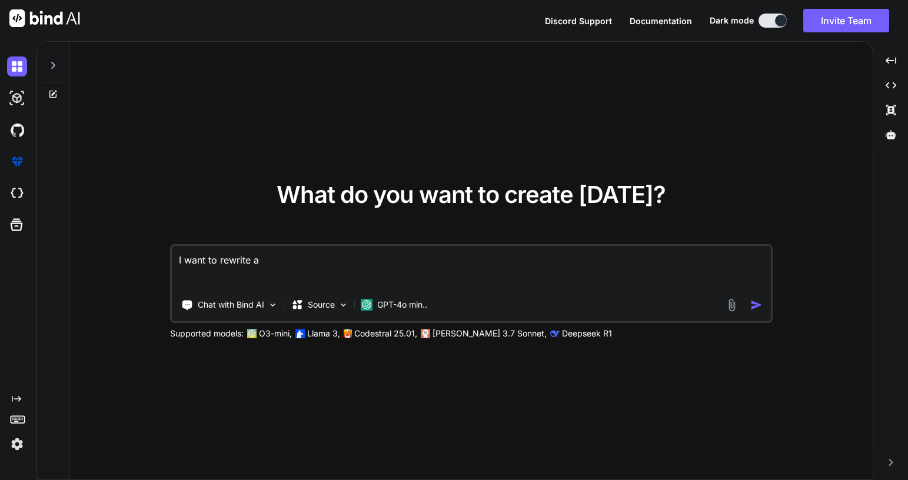
type textarea "x"
type textarea "I want to rewrite a"
type textarea "x"
type textarea "I want to rewrite a n"
type textarea "x"
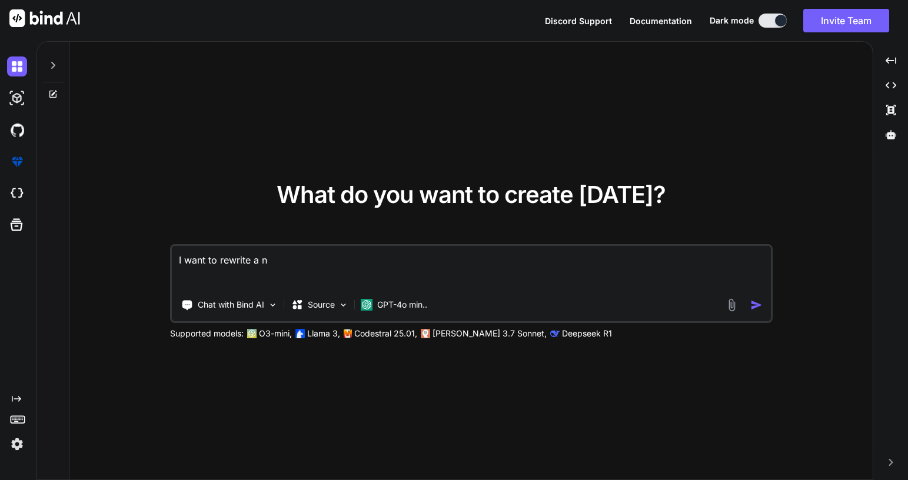
type textarea "I want to rewrite a no"
type textarea "x"
type textarea "I want to rewrite a nov"
type textarea "x"
type textarea "I want to rewrite a nove"
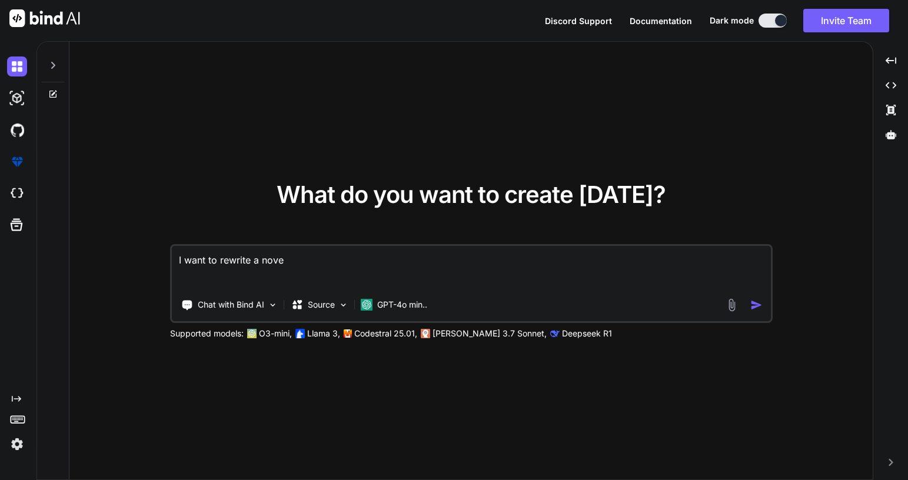
type textarea "x"
type textarea "I want to rewrite a novel"
type textarea "x"
type textarea "I want to rewrite a novel,"
type textarea "x"
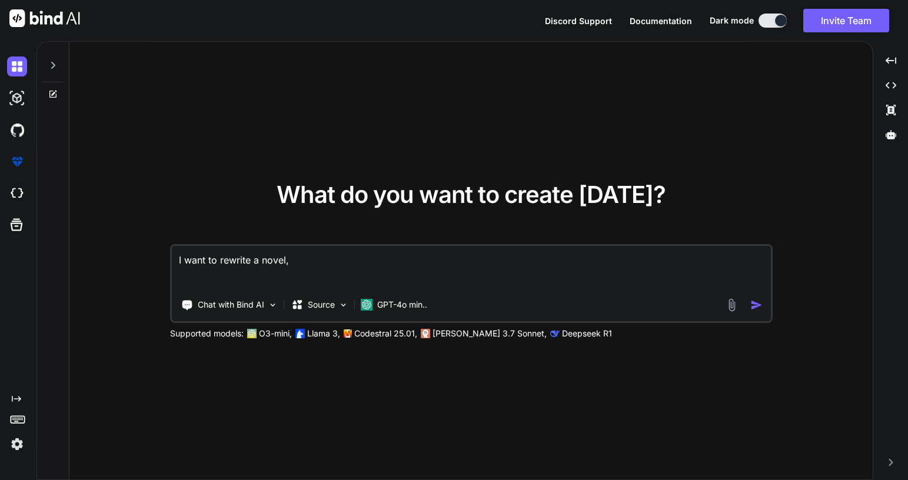
type textarea "I want to rewrite a novel,"
type textarea "x"
type textarea "I want to rewrite a novel, ¿"
type textarea "x"
type textarea "I want to rewrite a novel, ¿W"
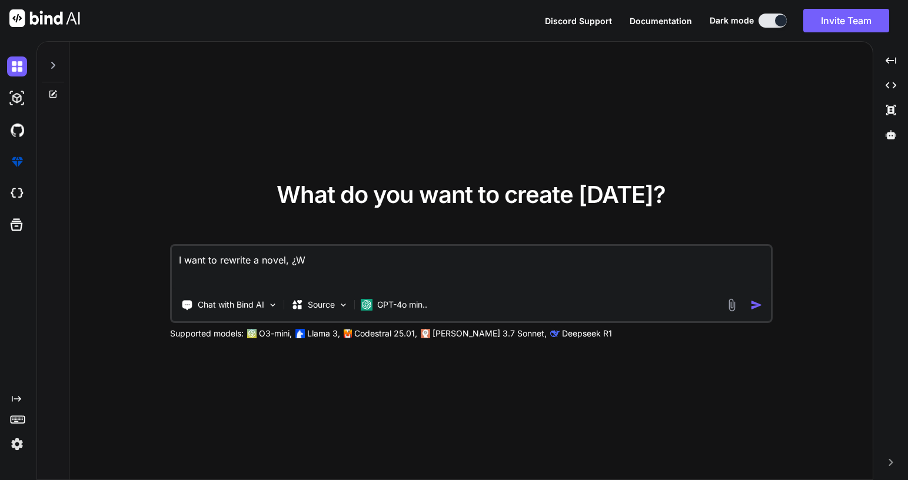
type textarea "x"
type textarea "I want to rewrite a novel, ¿Wh"
type textarea "x"
type textarea "I want to rewrite a novel, ¿What"
type textarea "x"
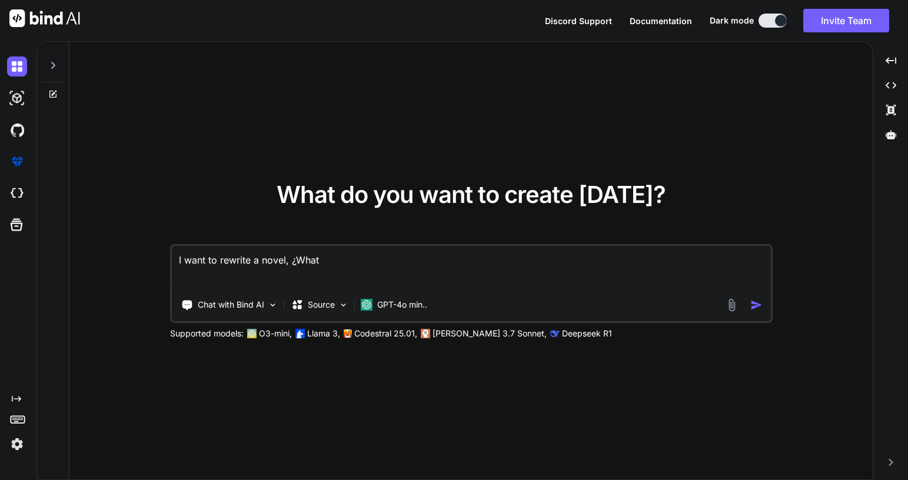
type textarea "I want to rewrite a novel, ¿What"
type textarea "x"
type textarea "I want to rewrite a novel, ¿What m"
type textarea "x"
type textarea "I want to rewrite a novel, ¿What md"
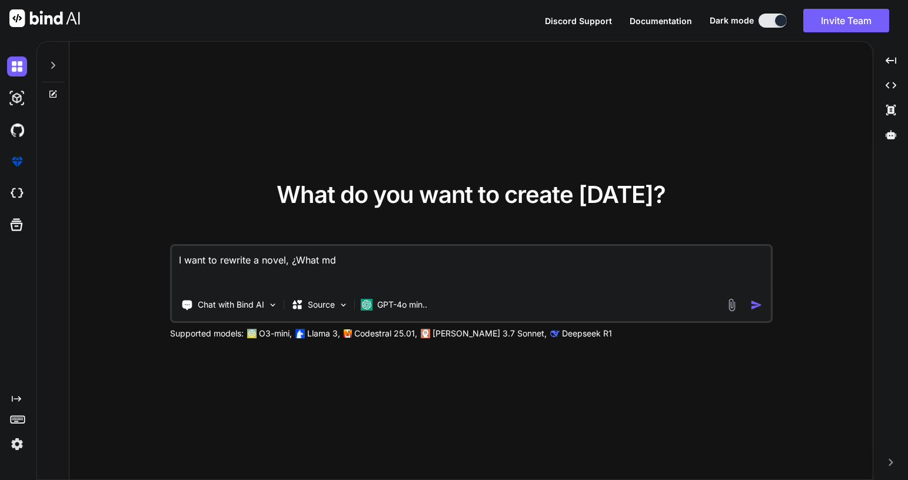
type textarea "x"
type textarea "I want to rewrite a novel, ¿What m"
type textarea "x"
type textarea "I want to rewrite a novel, ¿What mo"
type textarea "x"
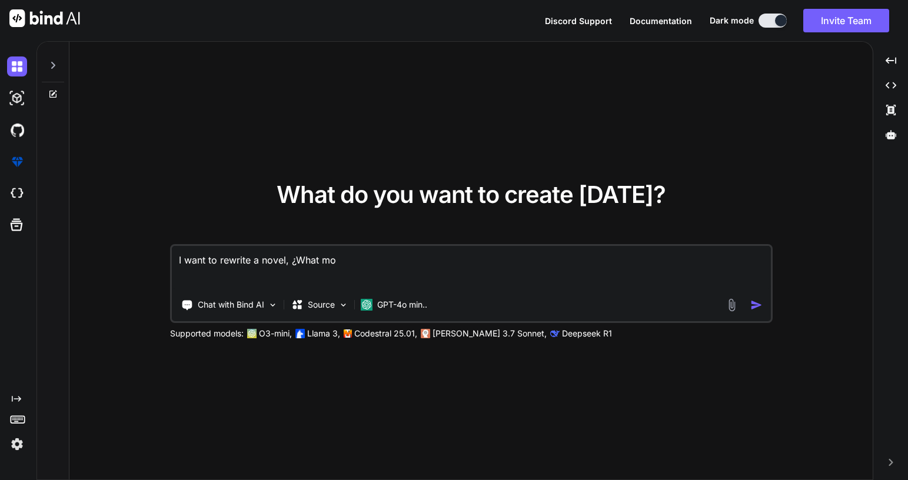
type textarea "I want to rewrite a novel, ¿What mod"
type textarea "x"
type textarea "I want to rewrite a novel, ¿What model"
type textarea "x"
type textarea "I want to rewrite a novel, ¿What model"
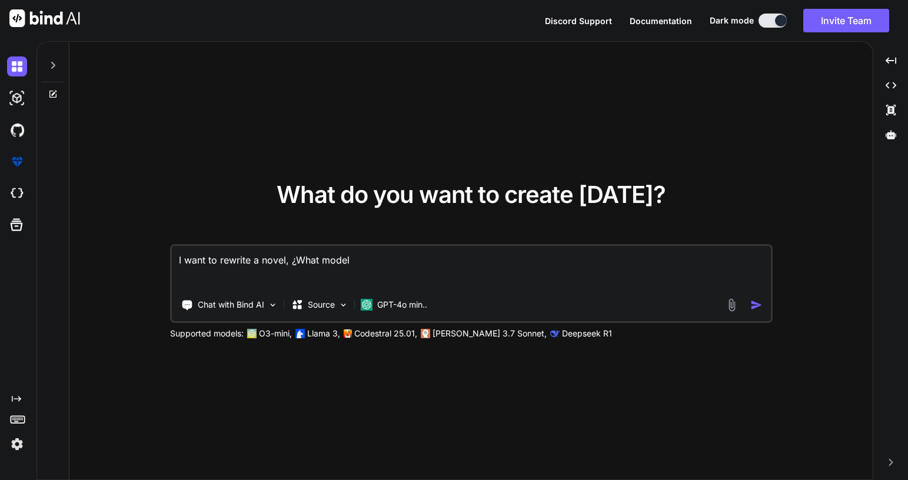
type textarea "x"
type textarea "I want to rewrite a novel, ¿What model wo"
type textarea "x"
type textarea "I want to rewrite a novel, ¿What model wou"
type textarea "x"
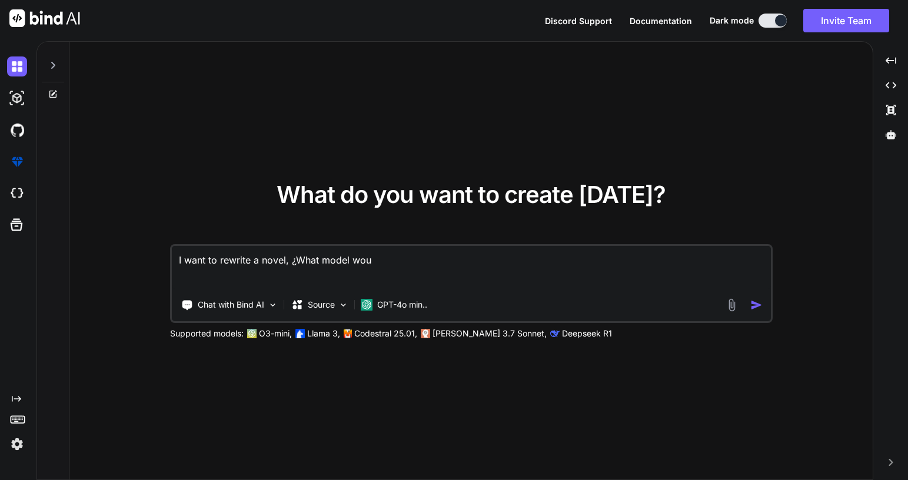
type textarea "I want to rewrite a novel, ¿What model woul"
type textarea "x"
type textarea "I want to rewrite a novel, ¿What model would"
type textarea "x"
type textarea "I want to rewrite a novel, ¿What model would"
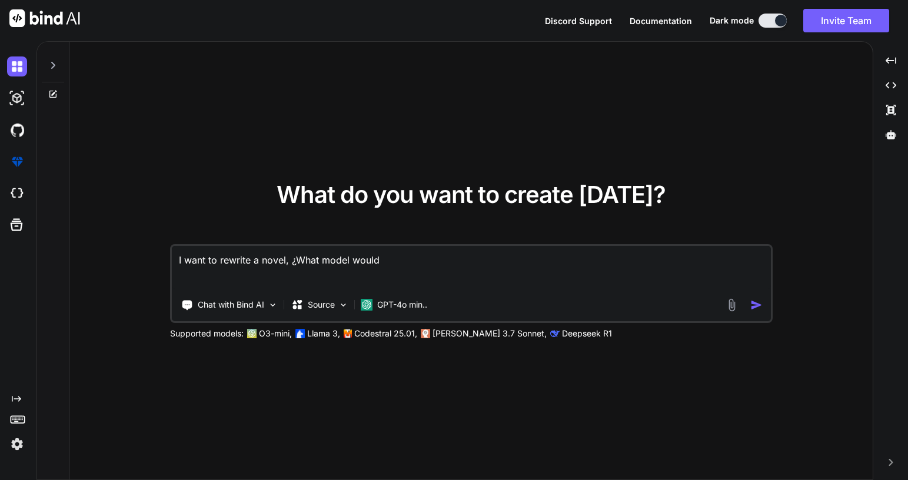
type textarea "x"
type textarea "I want to rewrite a novel, ¿What model would b"
type textarea "x"
type textarea "I want to rewrite a novel, ¿What model would be"
type textarea "x"
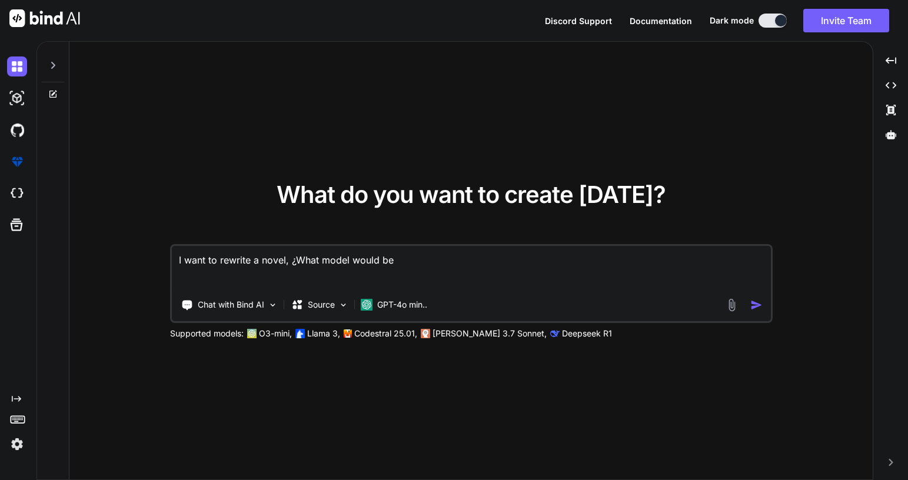
type textarea "I want to rewrite a novel, ¿What model would be"
type textarea "x"
type textarea "I want to rewrite a novel, ¿What model would be m"
type textarea "x"
type textarea "I want to rewrite a novel, ¿What model would be mos"
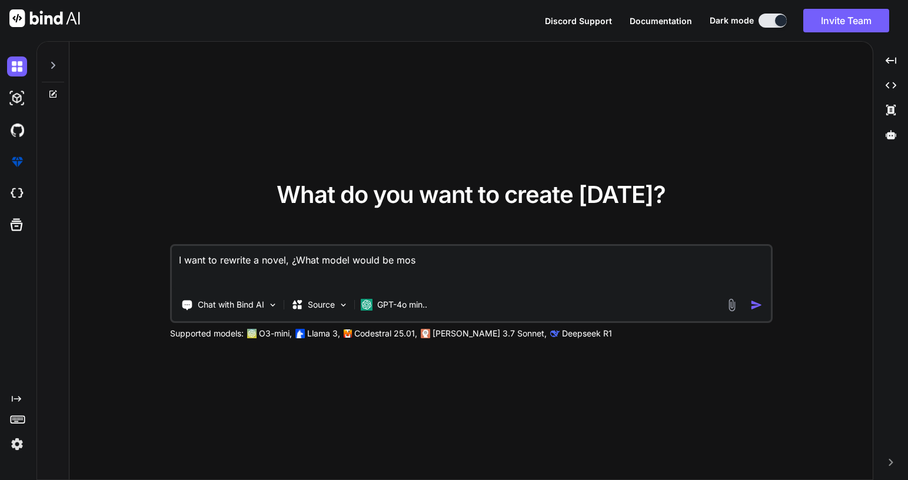
type textarea "x"
type textarea "I want to rewrite a novel, ¿What model would be most"
type textarea "x"
type textarea "I want to rewrite a novel, ¿What model would be most"
type textarea "x"
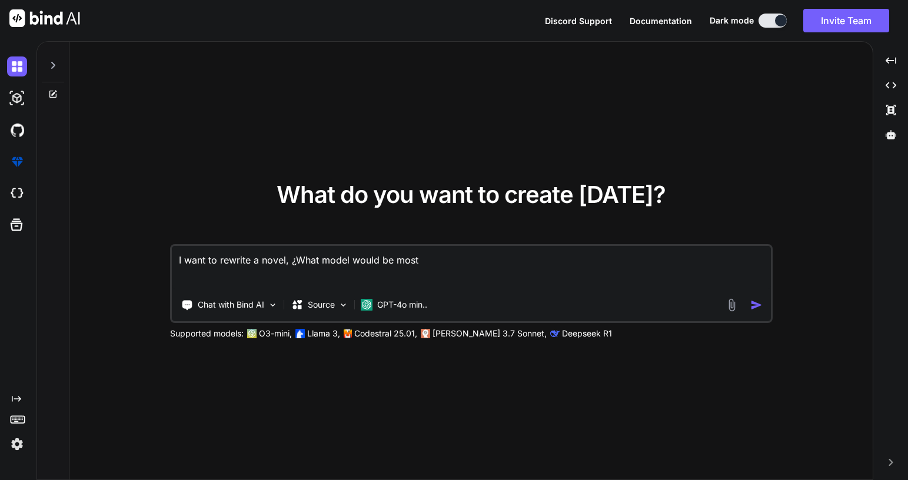
type textarea "I want to rewrite a novel, ¿What model would be most"
type textarea "x"
type textarea "I want to rewrite a novel, ¿What model would be mos"
type textarea "x"
type textarea "I want to rewrite a novel, ¿What model would be mo"
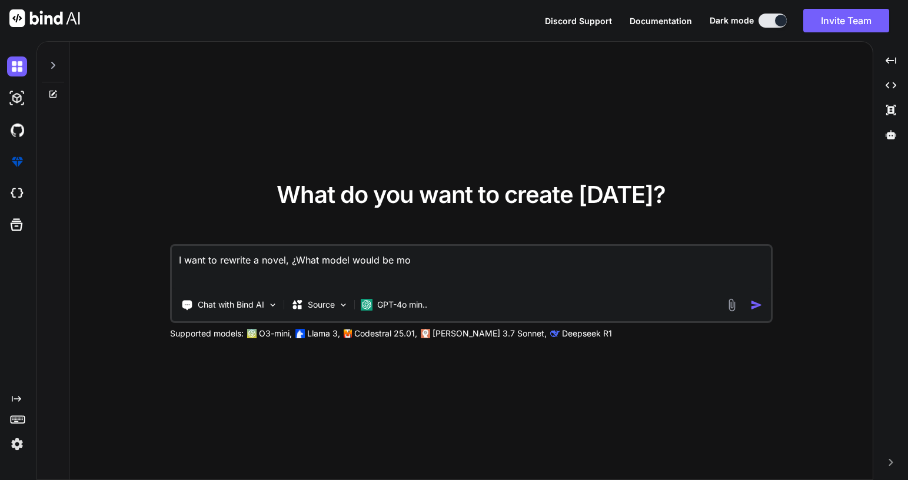
type textarea "x"
type textarea "I want to rewrite a novel, ¿What model would be m"
type textarea "x"
type textarea "I want to rewrite a novel, ¿What model would be"
type textarea "x"
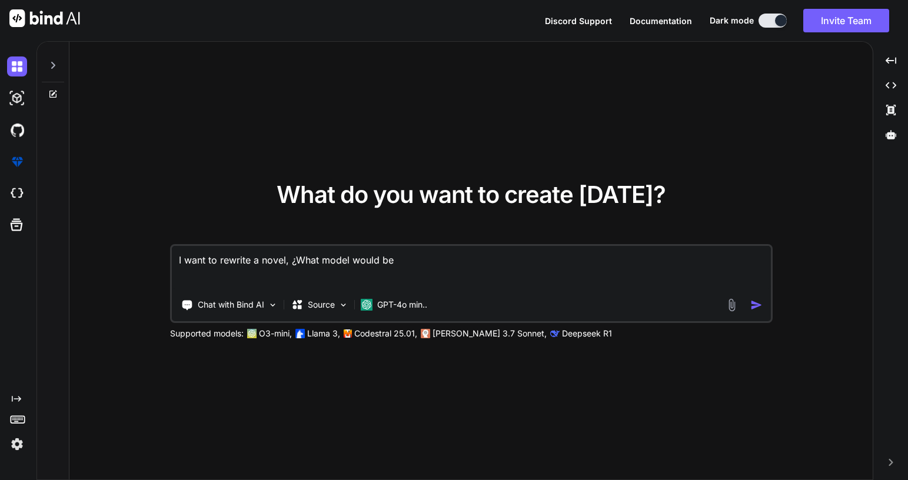
type textarea "I want to rewrite a novel, ¿What model would be"
type textarea "x"
type textarea "I want to rewrite a novel, ¿What model would b"
type textarea "x"
type textarea "I want to rewrite a novel, ¿What model would"
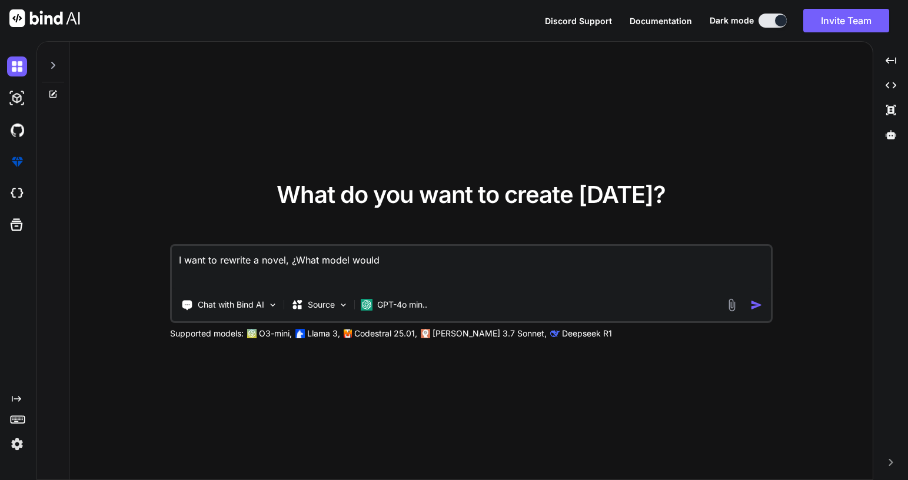
type textarea "x"
type textarea "I want to rewrite a novel, ¿What model would id"
type textarea "x"
type textarea "I want to rewrite a novel, ¿What model would ide"
type textarea "x"
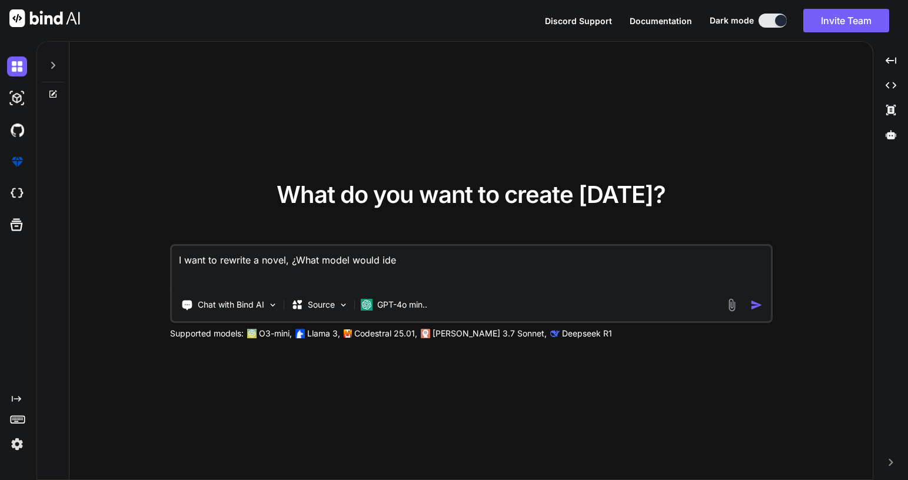
type textarea "I want to rewrite a novel, ¿What model would idea"
type textarea "x"
type textarea "I want to rewrite a novel, ¿What model would ideal"
type textarea "x"
type textarea "I want to rewrite a novel, ¿What model would ideall"
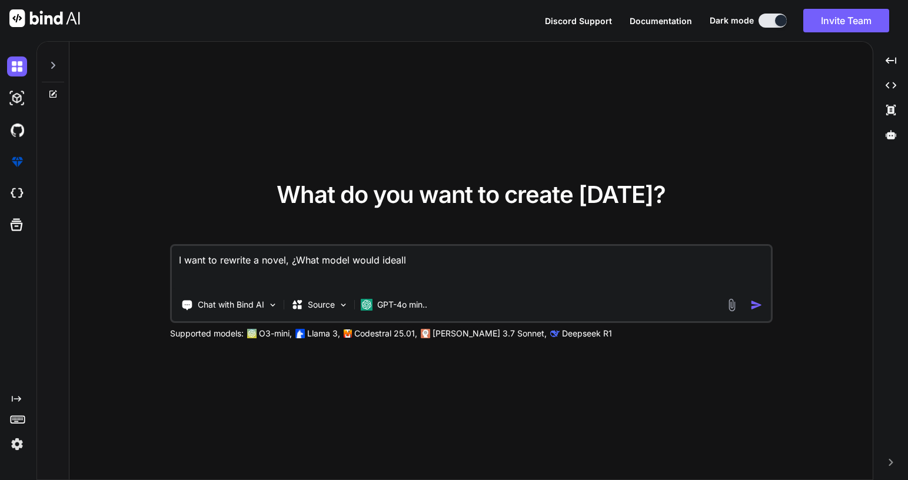
type textarea "x"
type textarea "I want to rewrite a novel, ¿What model would ideall"
type textarea "x"
type textarea "I want to rewrite a novel, ¿What model would ideall f"
type textarea "x"
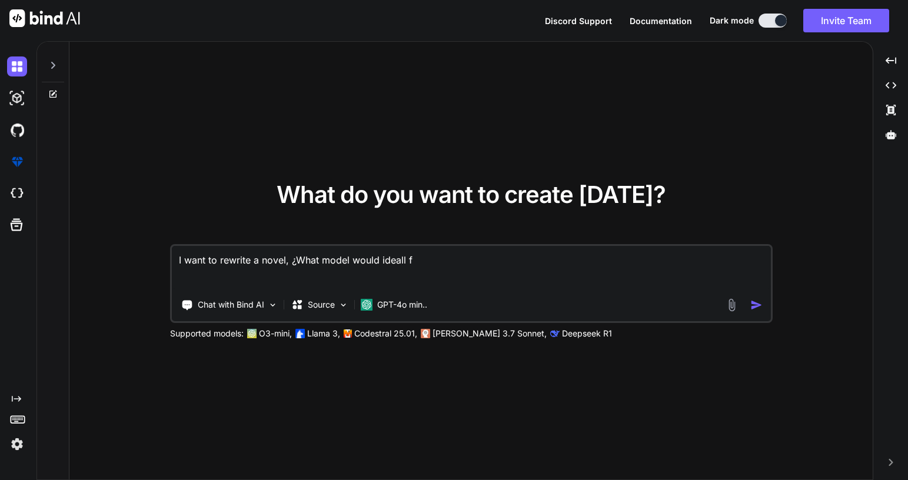
type textarea "I want to rewrite a novel, ¿What model would ideall fo"
type textarea "x"
type textarea "I want to rewrite a novel, ¿What model would ideall for"
type textarea "x"
type textarea "I want to rewrite a novel, ¿What model would ideall for"
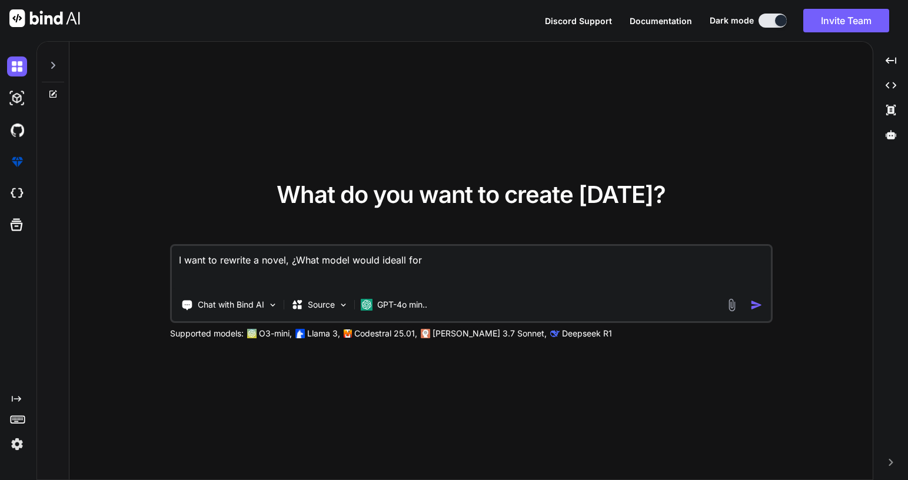
type textarea "x"
type textarea "I want to rewrite a novel, ¿What model would ideall for t"
type textarea "x"
type textarea "I want to rewrite a novel, ¿What model would ideall for th"
type textarea "x"
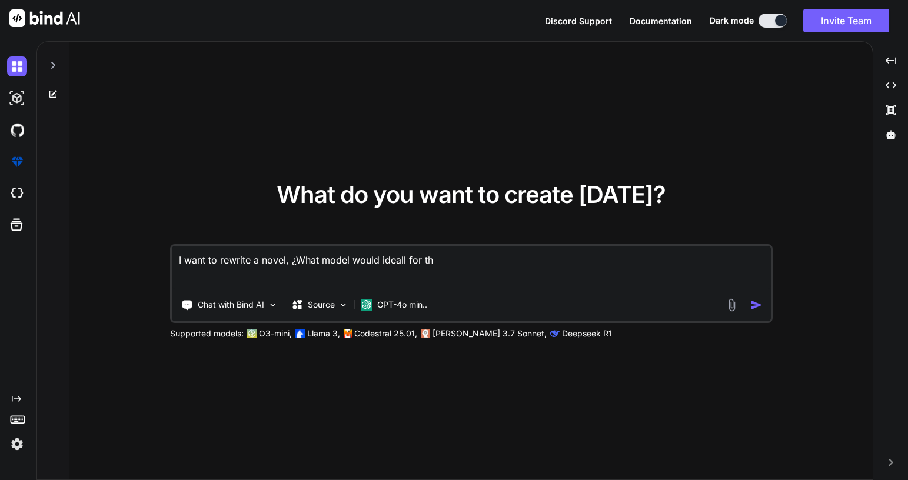
type textarea "I want to rewrite a novel, ¿What model would ideall for thi"
type textarea "x"
type textarea "I want to rewrite a novel, ¿What model would ideall for this"
type textarea "x"
type textarea "I want to rewrite a novel, ¿What model would ideall for this"
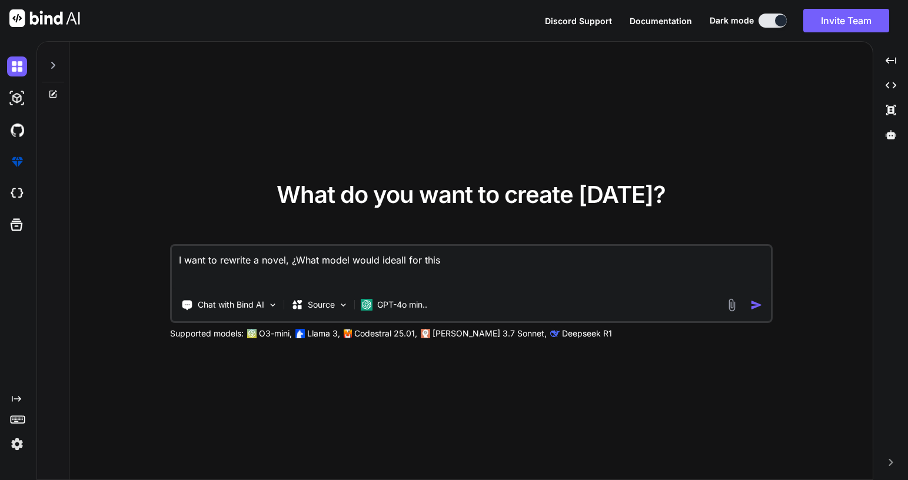
type textarea "x"
type textarea "I want to rewrite a novel, ¿What model would ideall for this t"
type textarea "x"
type textarea "I want to rewrite a novel, ¿What model would ideall for this ta"
type textarea "x"
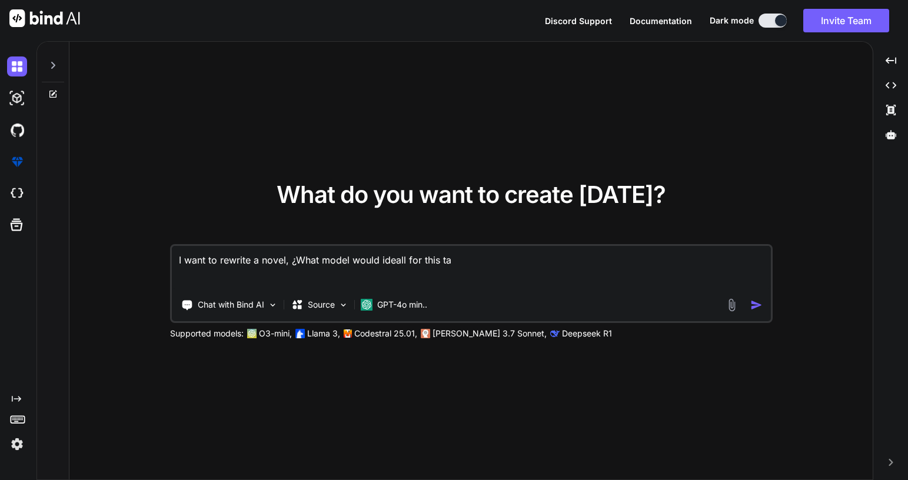
type textarea "I want to rewrite a novel, ¿What model would ideall for this tas"
type textarea "x"
type textarea "I want to rewrite a novel, ¿What model would ideall for this task"
type textarea "x"
type textarea "I want to rewrite a novel, ¿What model would ideall for this task?"
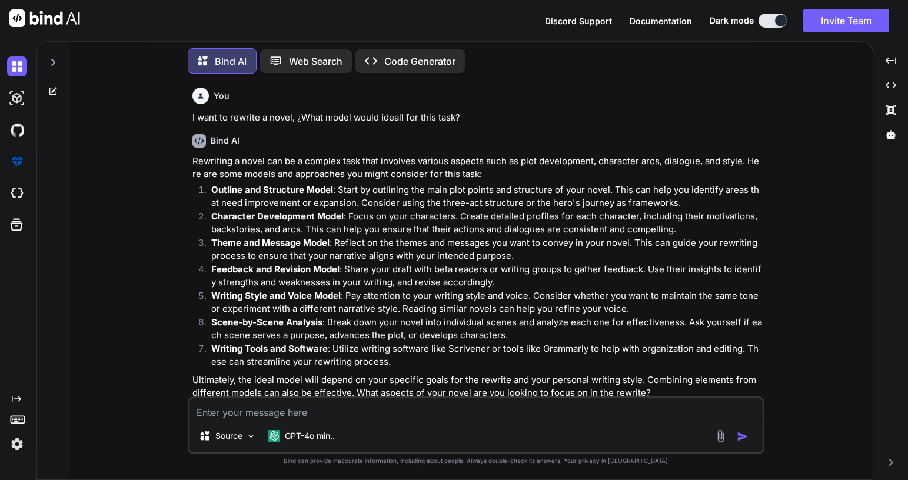
scroll to position [25, 0]
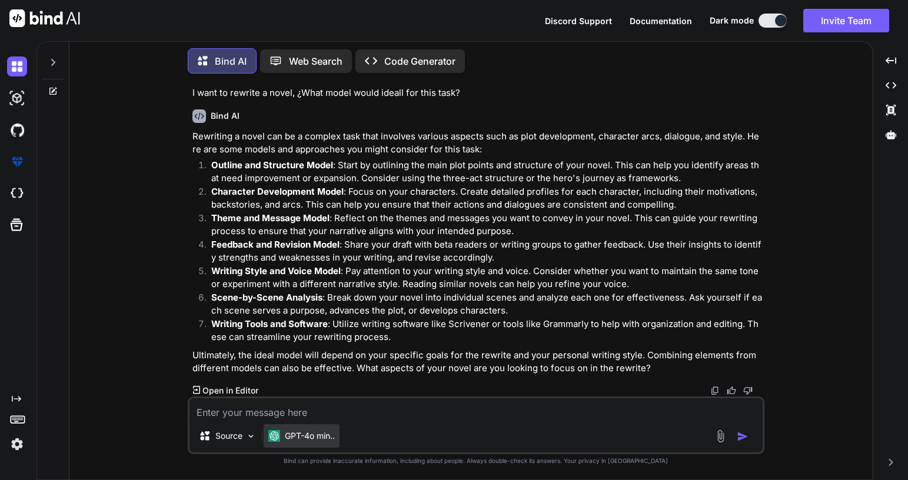
click at [301, 440] on p "GPT-4o min.." at bounding box center [310, 436] width 50 height 12
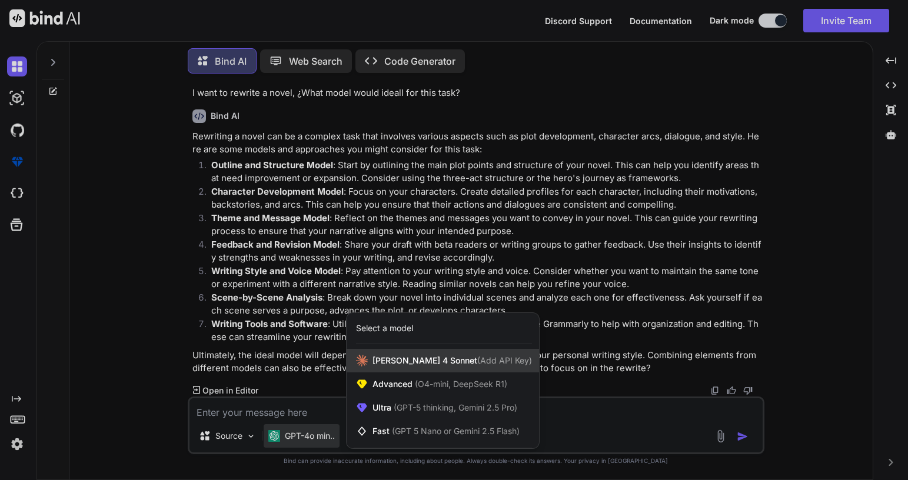
click at [425, 364] on span "[PERSON_NAME] 4 Sonnet (Add API Key)" at bounding box center [452, 361] width 159 height 12
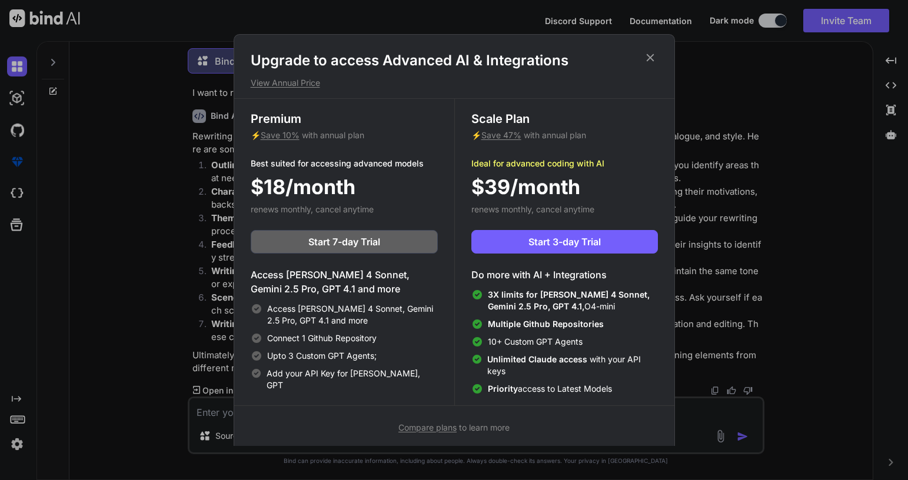
click at [653, 56] on icon at bounding box center [650, 57] width 13 height 13
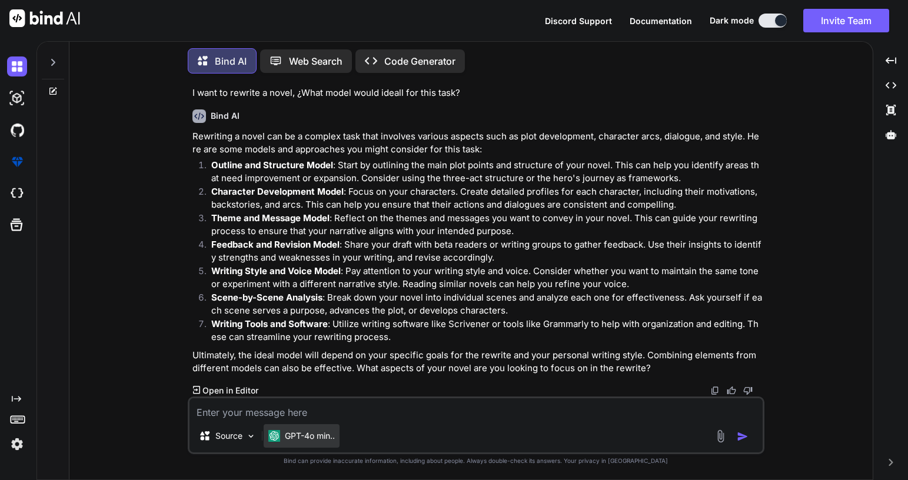
click at [322, 442] on p "GPT-4o min.." at bounding box center [310, 436] width 50 height 12
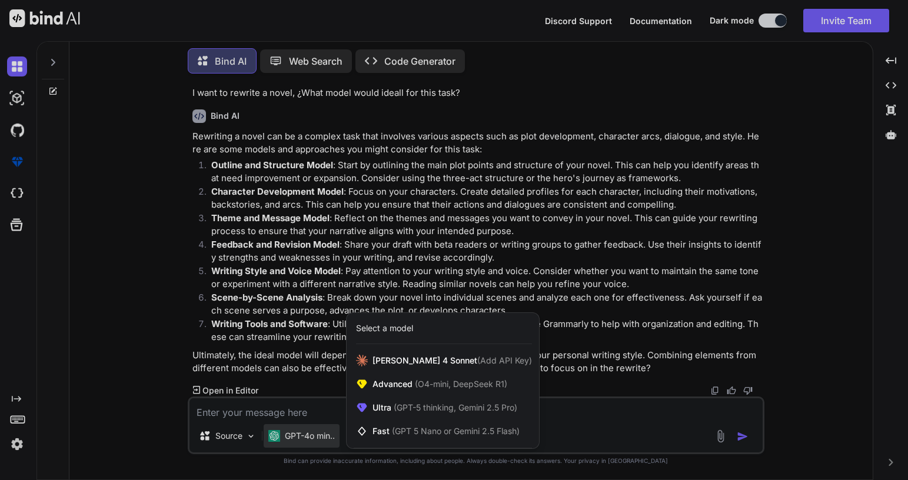
click at [211, 447] on div at bounding box center [454, 240] width 908 height 480
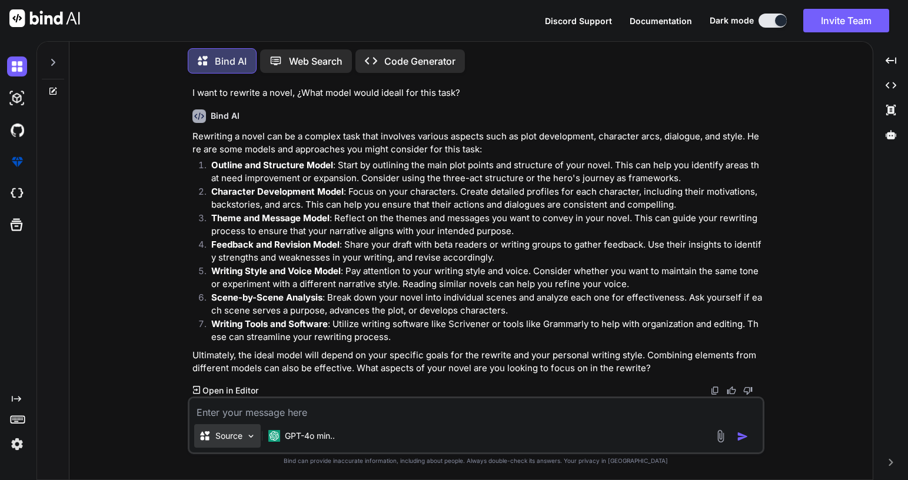
click at [214, 442] on div "Source" at bounding box center [221, 436] width 44 height 12
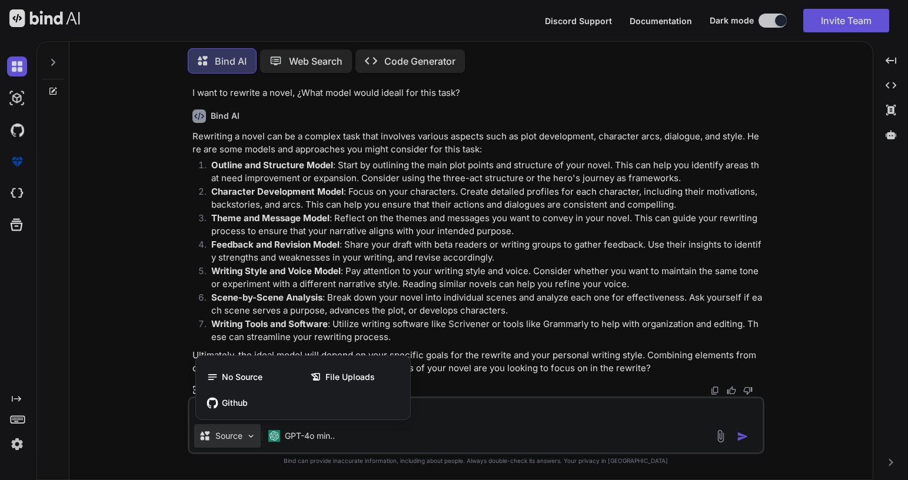
click at [215, 447] on div at bounding box center [454, 240] width 908 height 480
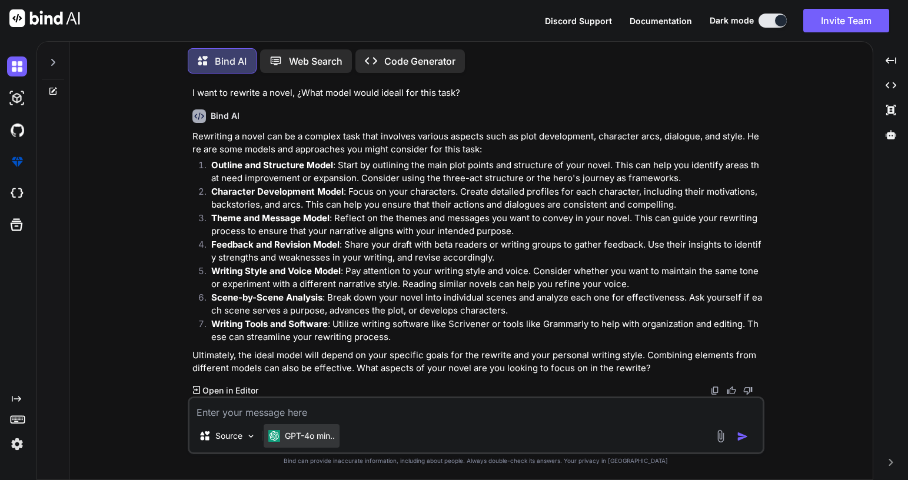
click at [323, 442] on p "GPT-4o min.." at bounding box center [310, 436] width 50 height 12
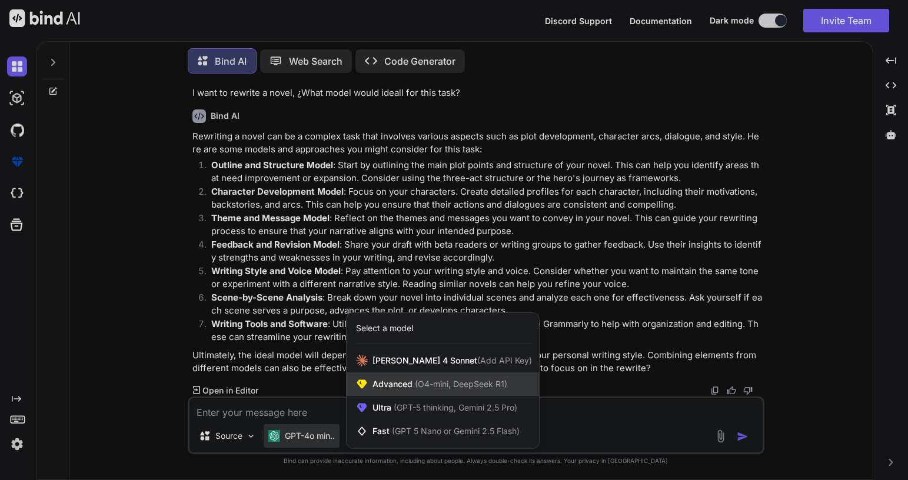
click at [443, 385] on div "Advanced (O4-mini, DeepSeek R1)" at bounding box center [443, 385] width 192 height 24
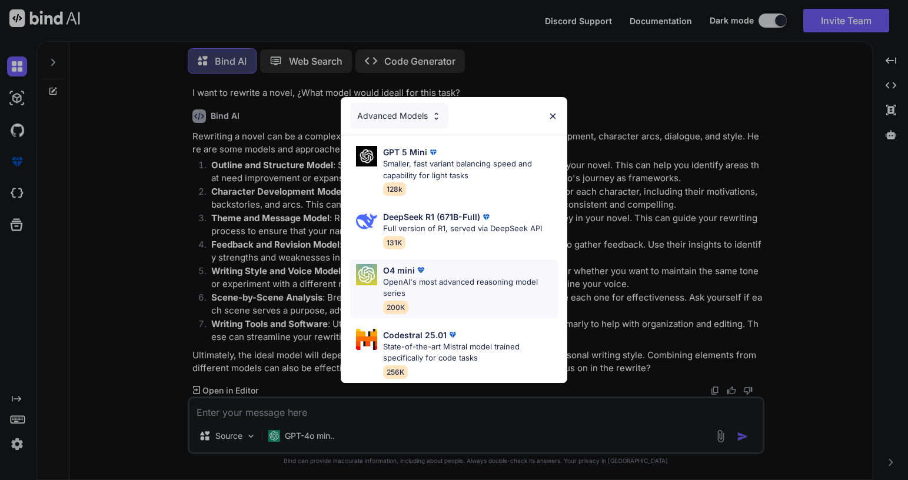
click at [449, 277] on p "OpenAI's most advanced reasoning model series" at bounding box center [470, 288] width 175 height 23
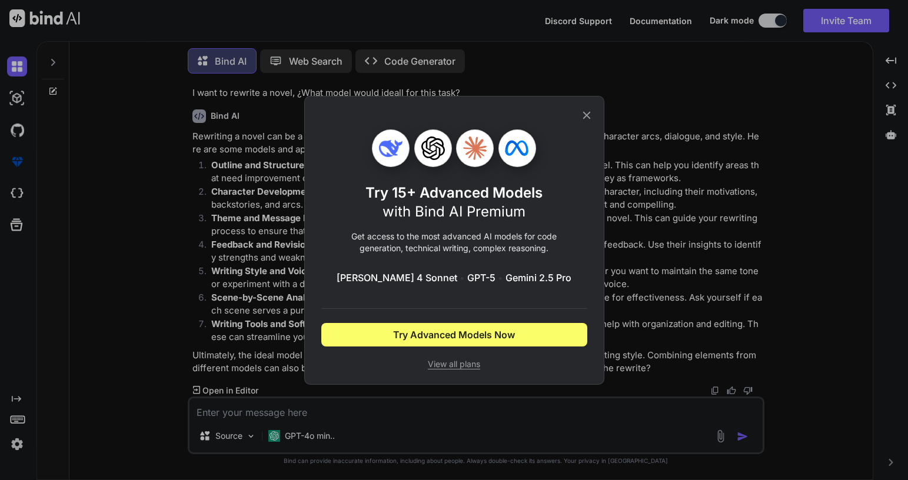
click at [589, 113] on icon at bounding box center [587, 115] width 8 height 8
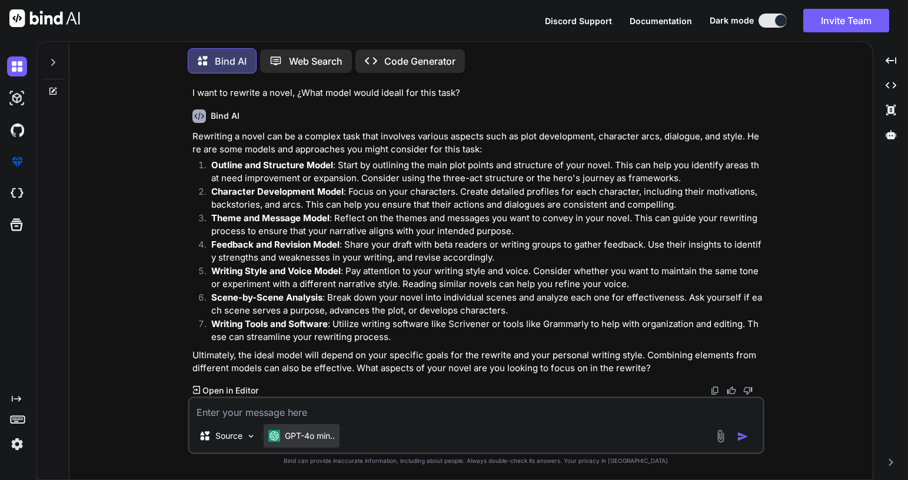
click at [310, 442] on p "GPT-4o min.." at bounding box center [310, 436] width 50 height 12
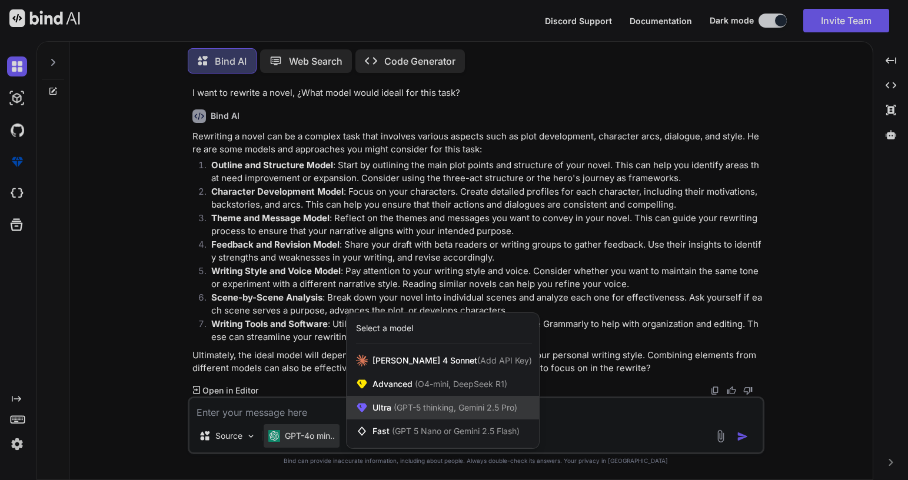
click at [383, 414] on span "Ultra (GPT-5 thinking, Gemini 2.5 Pro)" at bounding box center [445, 408] width 145 height 12
type textarea "x"
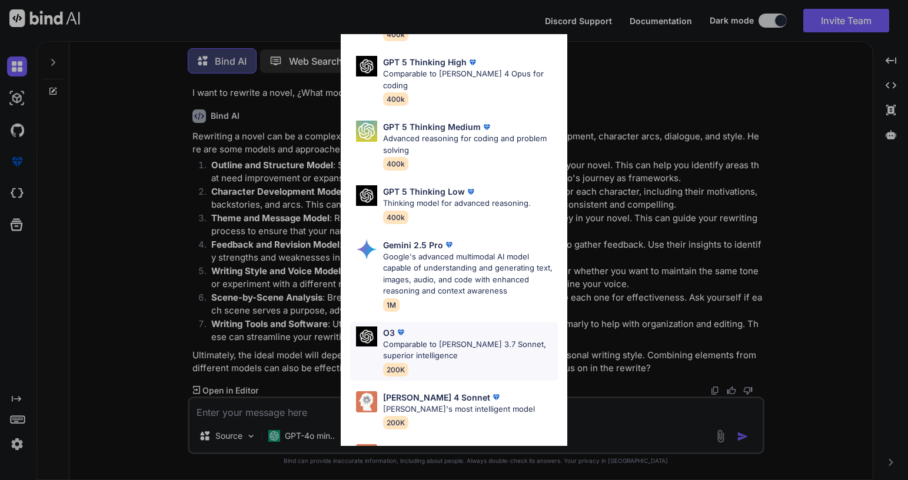
scroll to position [130, 0]
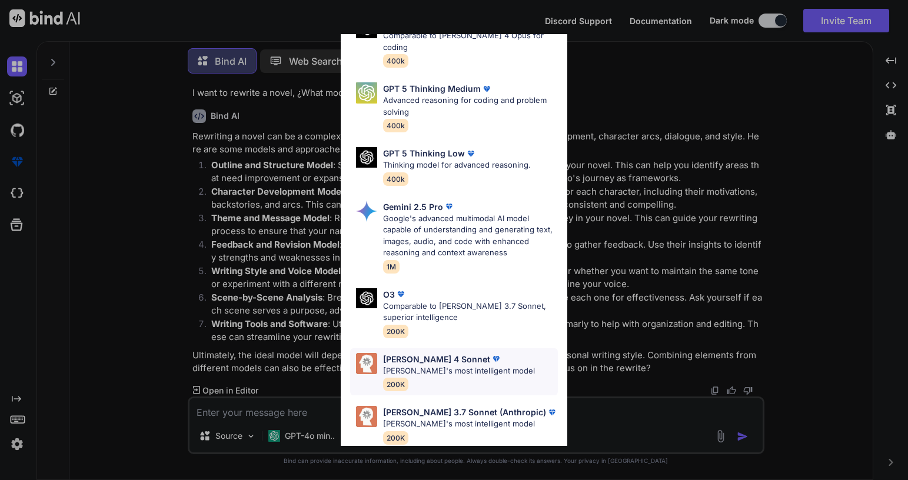
click at [432, 371] on div "Claude 4 Sonnet Claude's most intelligent model 200K" at bounding box center [459, 372] width 152 height 38
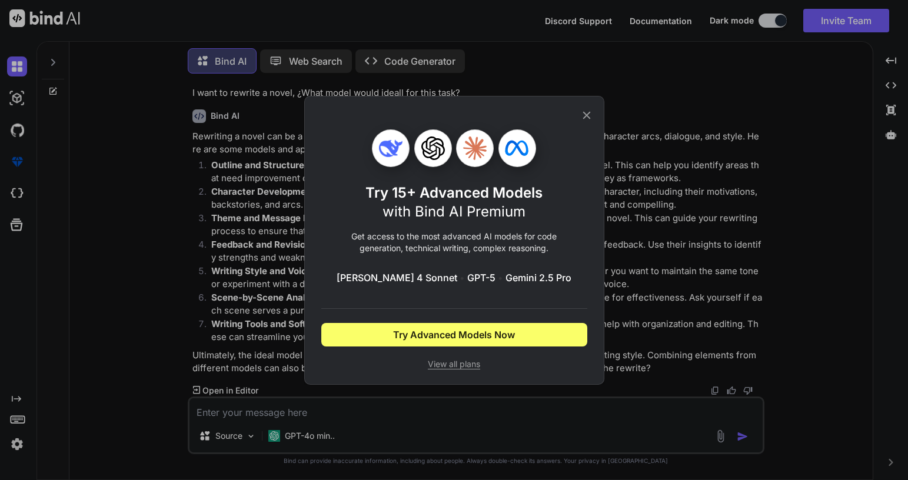
scroll to position [0, 0]
click at [585, 118] on icon at bounding box center [587, 115] width 8 height 8
